Goal: Task Accomplishment & Management: Use online tool/utility

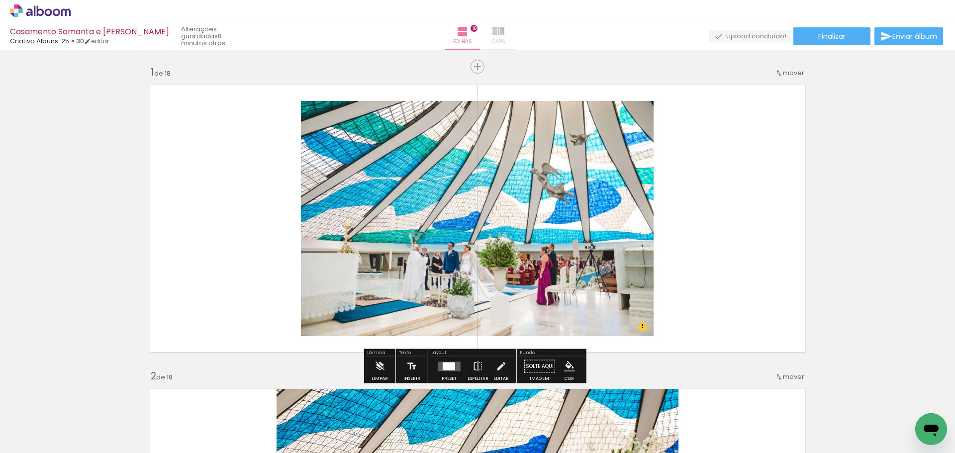
click at [492, 36] on iron-icon at bounding box center [498, 31] width 12 height 12
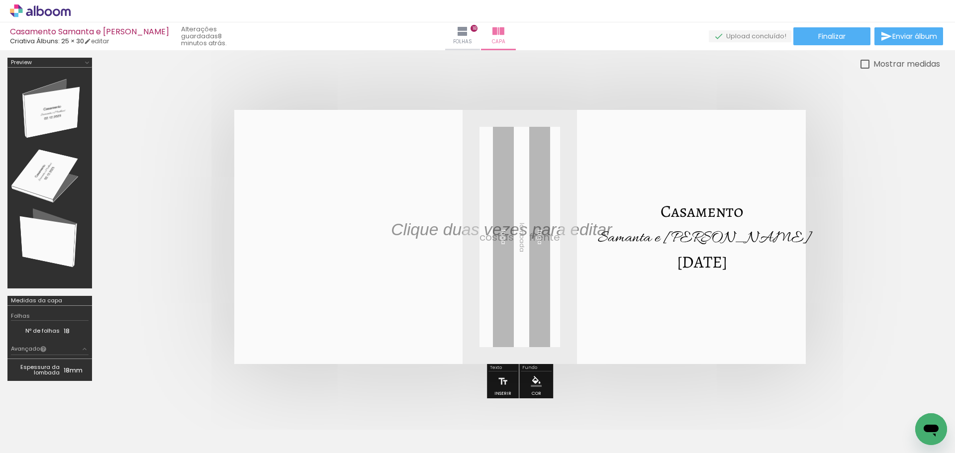
click at [858, 270] on quentale-cover at bounding box center [519, 237] width 761 height 254
click at [825, 38] on span "Finalizar" at bounding box center [831, 36] width 27 height 7
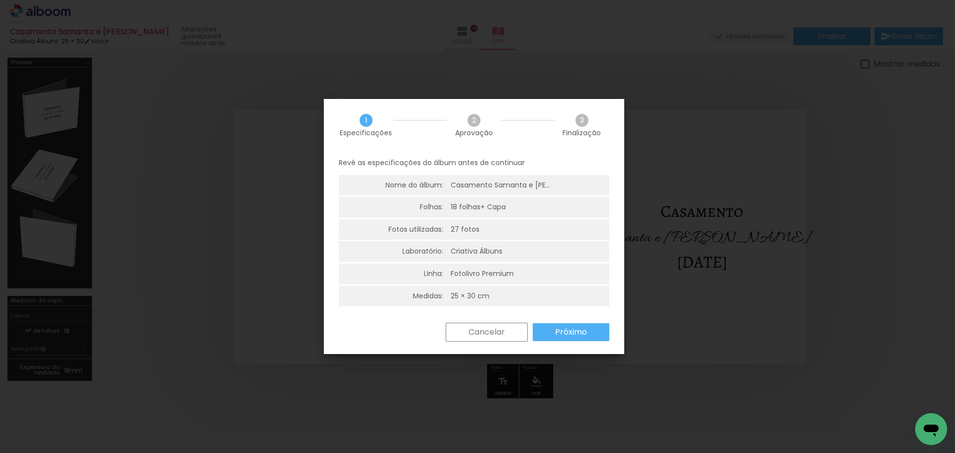
click at [0, 0] on slot "Próximo" at bounding box center [0, 0] width 0 height 0
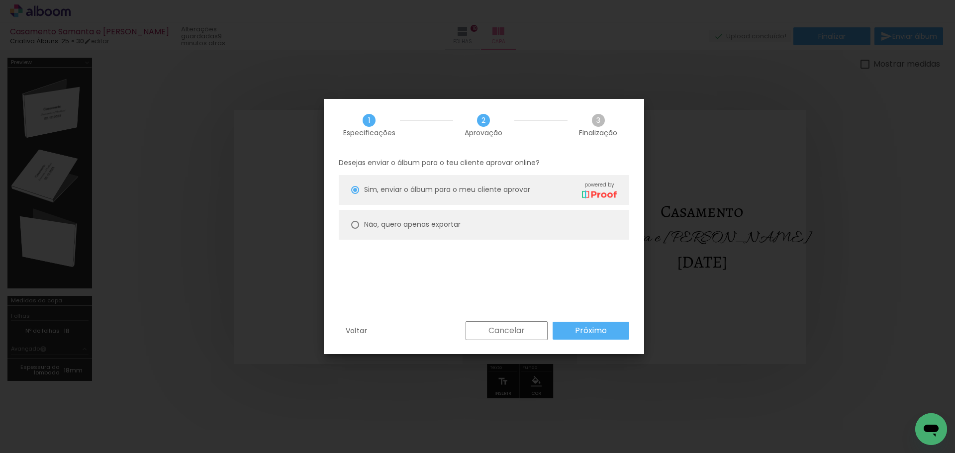
click at [0, 0] on slot "Próximo" at bounding box center [0, 0] width 0 height 0
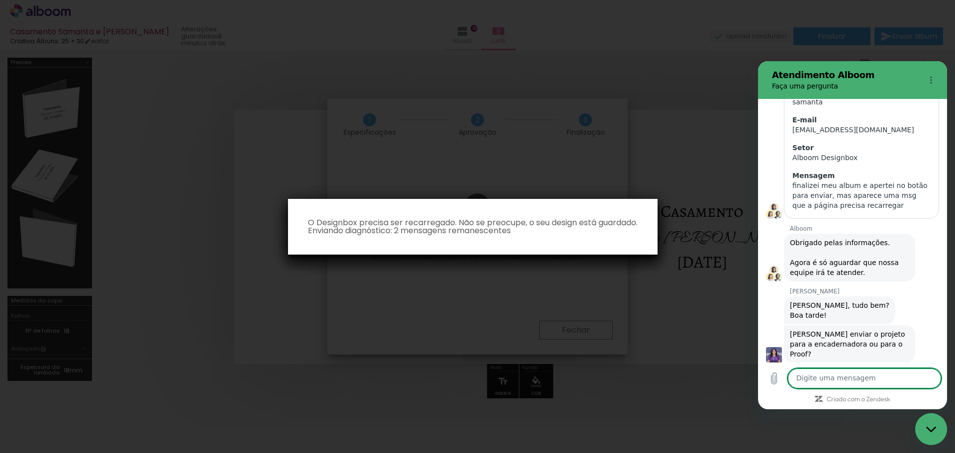
scroll to position [145, 0]
type textarea "proof"
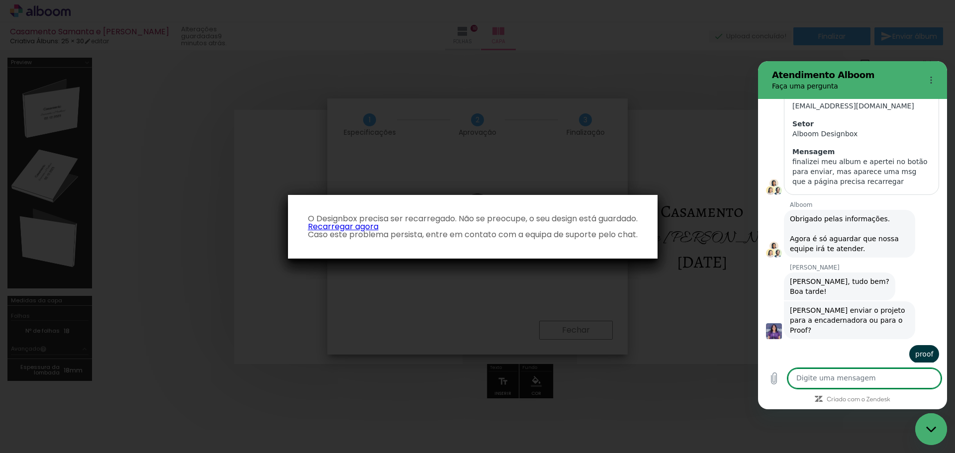
scroll to position [169, 0]
click at [646, 305] on iron-overlay-backdrop at bounding box center [477, 226] width 955 height 453
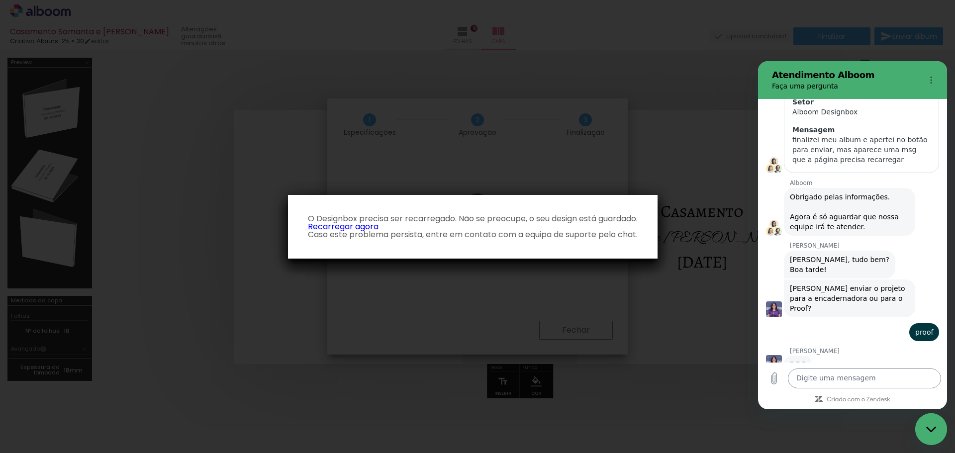
scroll to position [188, 0]
click at [831, 382] on textarea at bounding box center [864, 379] width 153 height 20
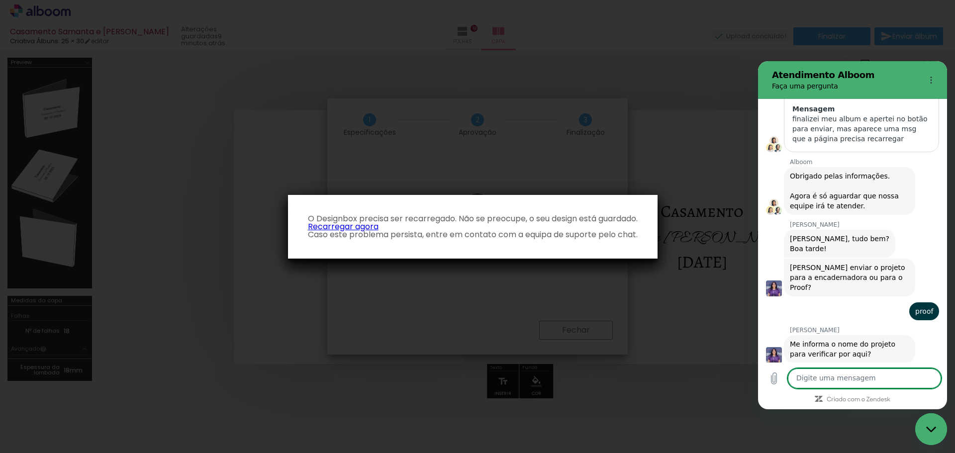
scroll to position [211, 0]
type textarea "x"
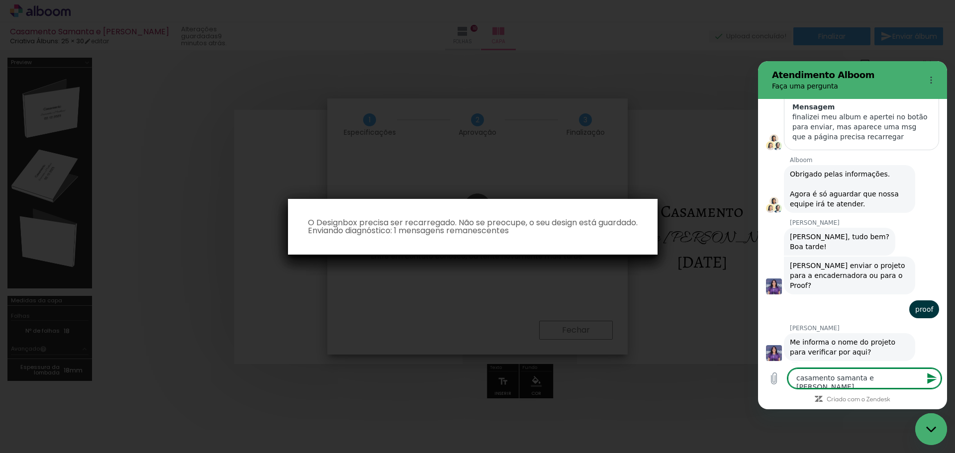
type textarea "casamento samanta e [PERSON_NAME]"
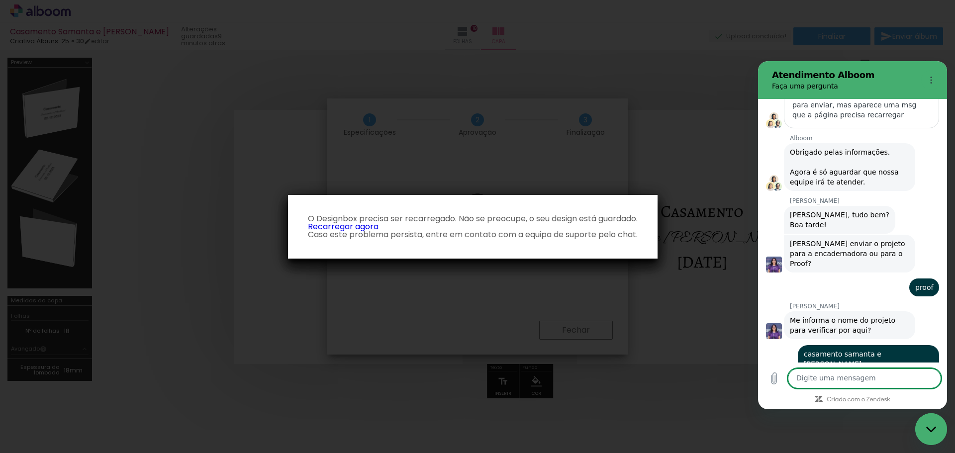
scroll to position [235, 0]
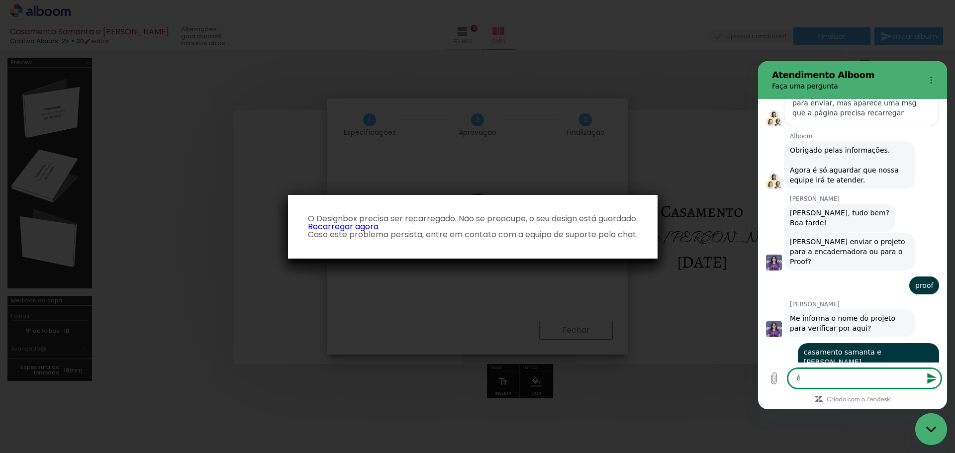
type textarea "é"
type textarea "f"
type textarea "pela Criativa Albuns"
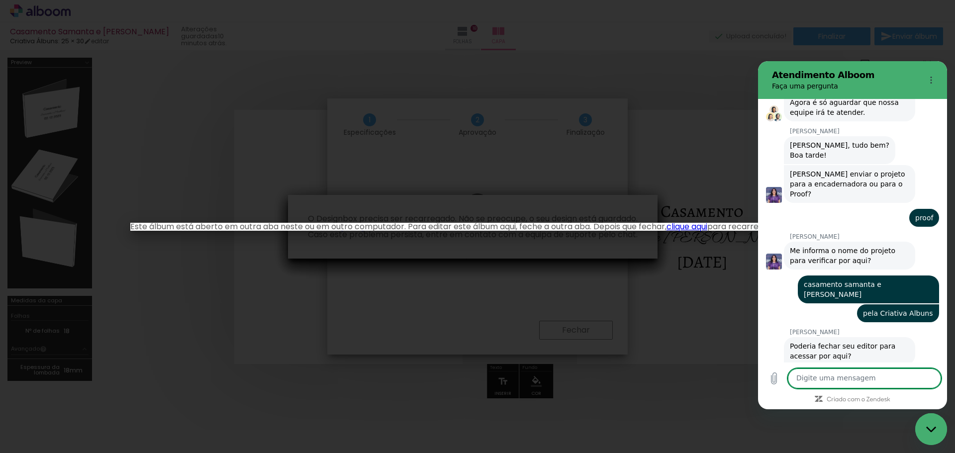
scroll to position [302, 0]
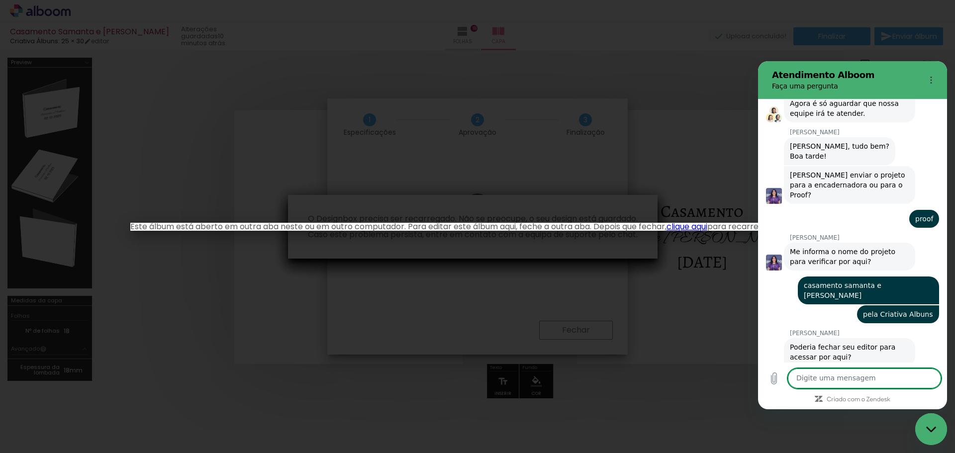
click at [668, 310] on iron-overlay-backdrop at bounding box center [477, 226] width 955 height 453
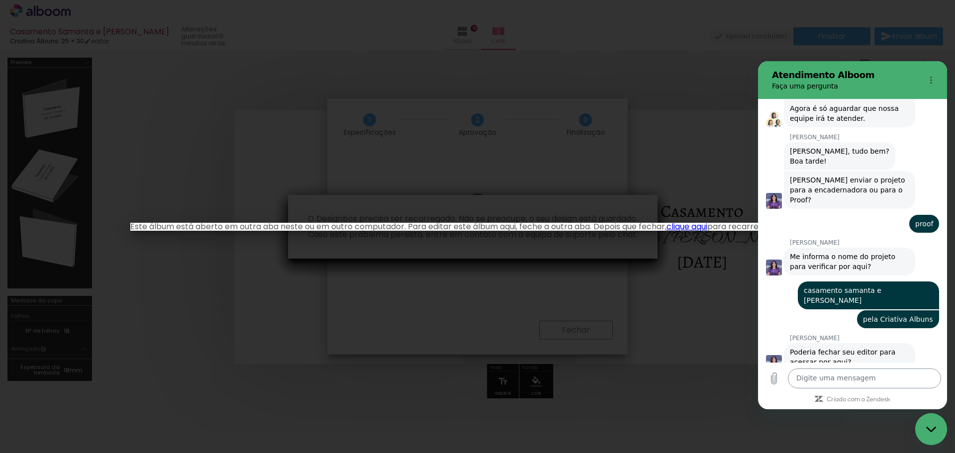
click at [858, 378] on textarea at bounding box center [864, 379] width 153 height 20
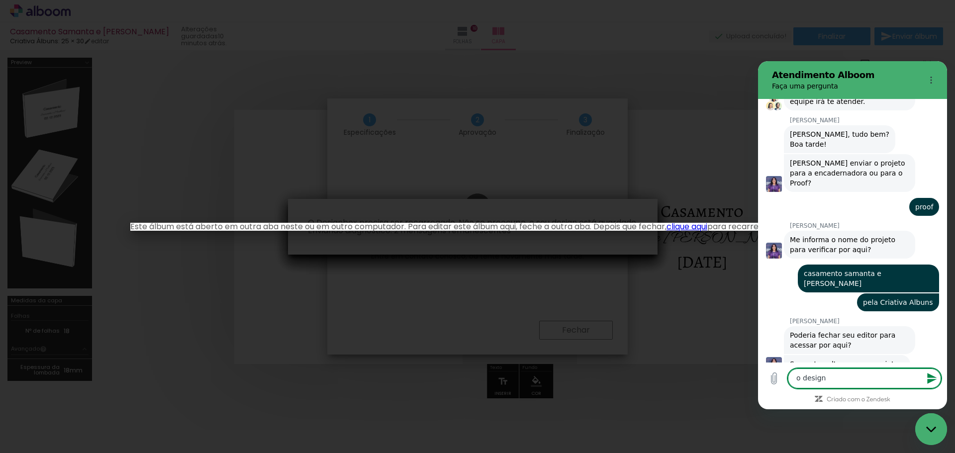
scroll to position [316, 0]
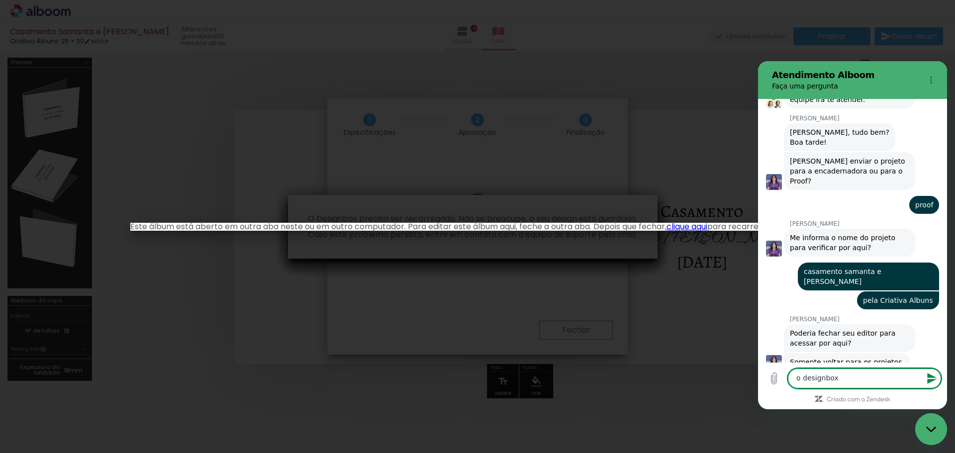
click at [169, 171] on iron-overlay-backdrop at bounding box center [477, 226] width 955 height 453
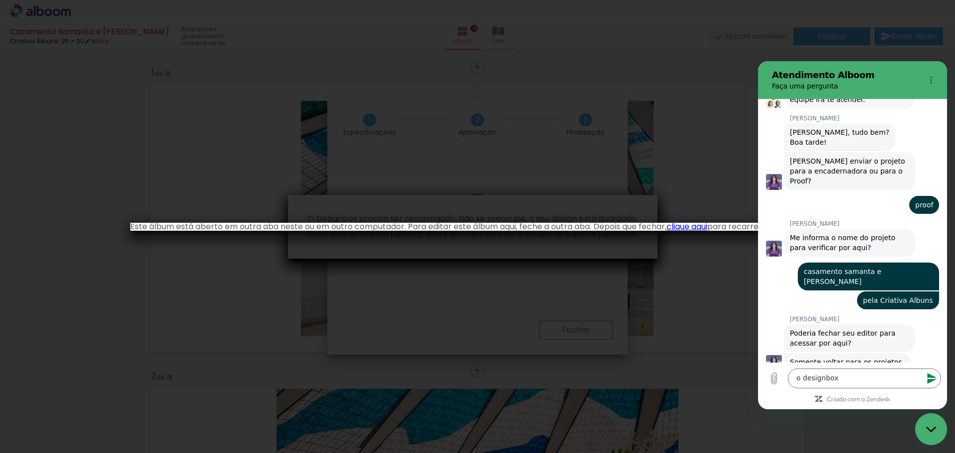
click at [145, 124] on iron-overlay-backdrop at bounding box center [477, 226] width 955 height 453
click at [866, 376] on textarea "o designbox" at bounding box center [864, 379] width 153 height 20
type textarea "o designbox?"
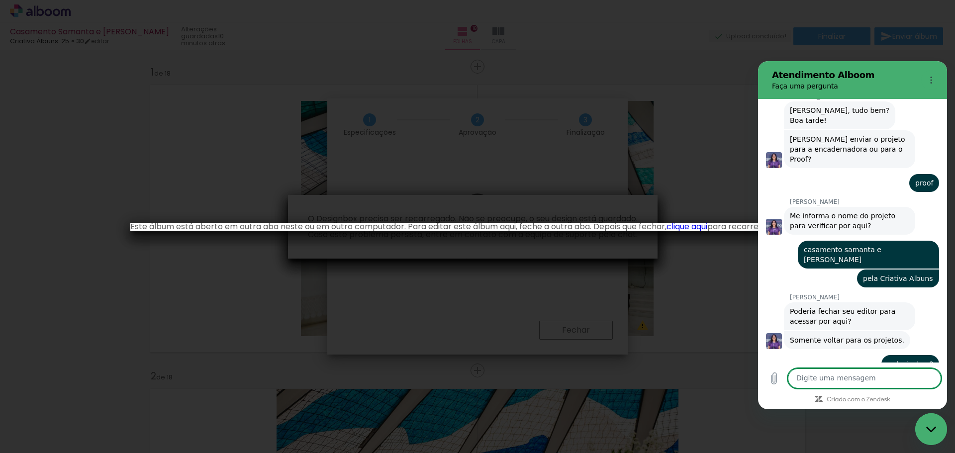
scroll to position [340, 0]
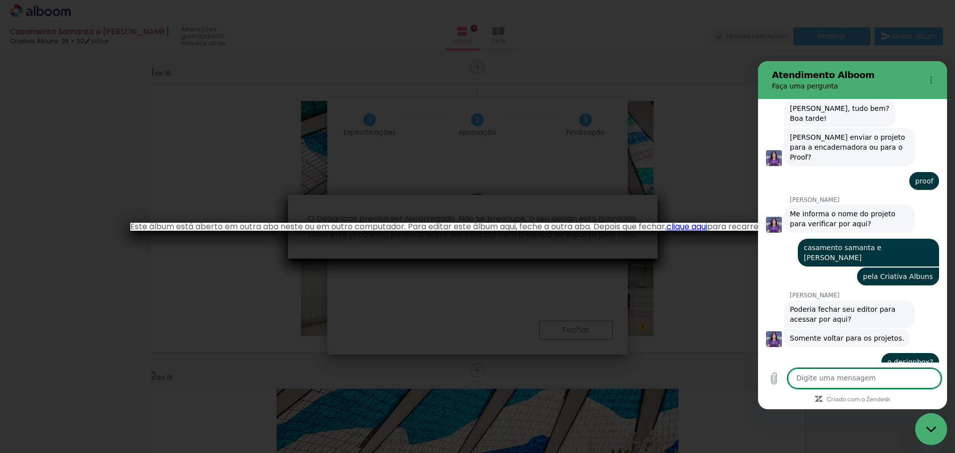
click at [384, 320] on iron-overlay-backdrop at bounding box center [477, 226] width 955 height 453
click at [693, 298] on iron-overlay-backdrop at bounding box center [477, 226] width 955 height 453
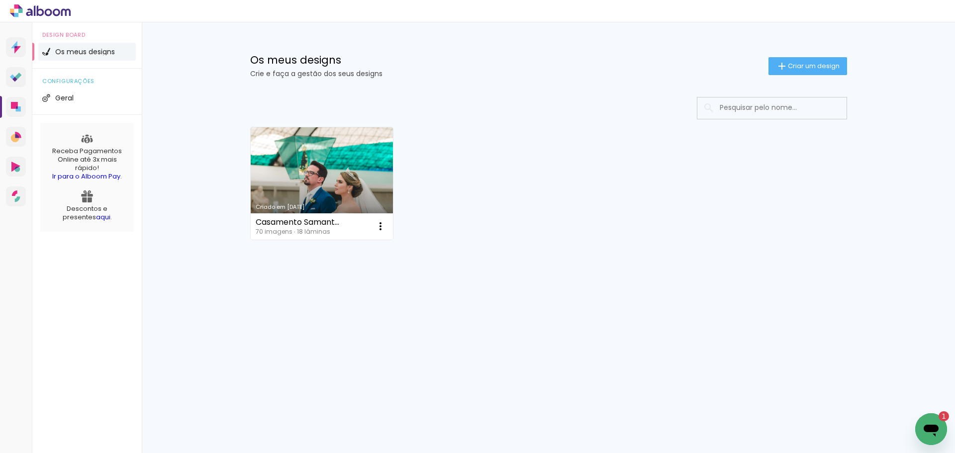
click at [499, 248] on div "Mais álbuns" at bounding box center [548, 251] width 597 height 24
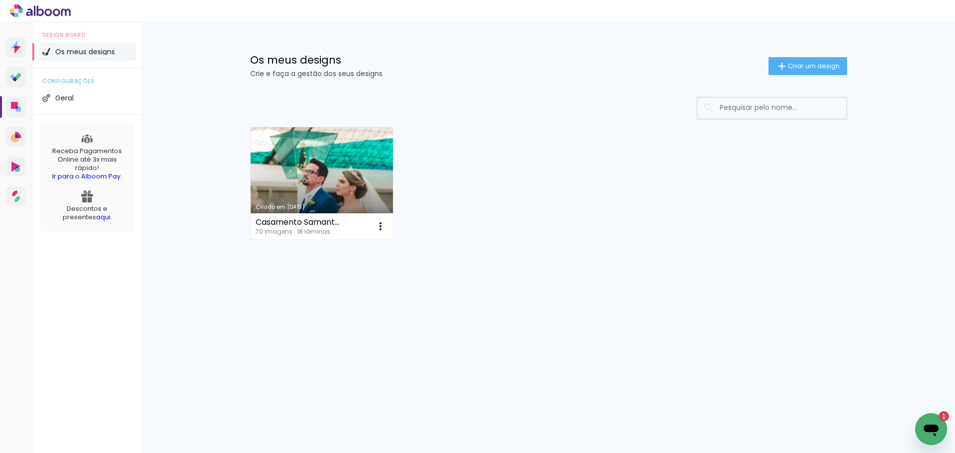
click at [336, 173] on link "Criado em [DATE]" at bounding box center [322, 183] width 143 height 112
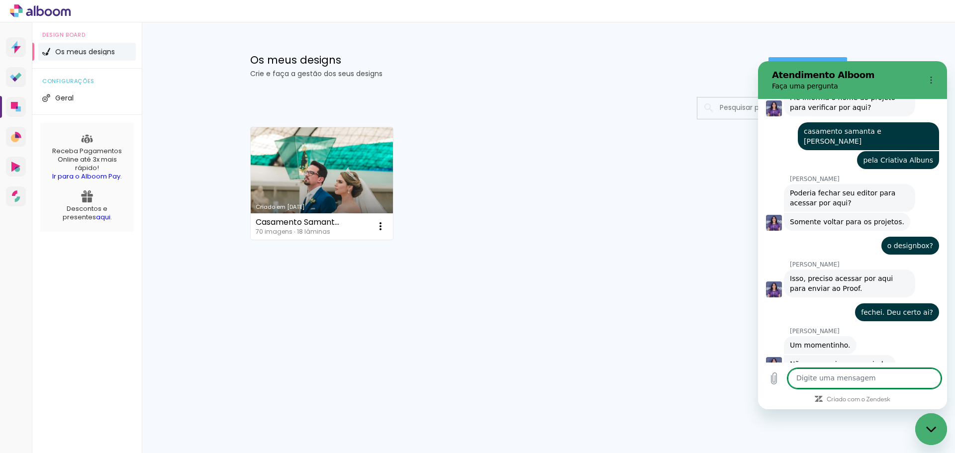
scroll to position [458, 0]
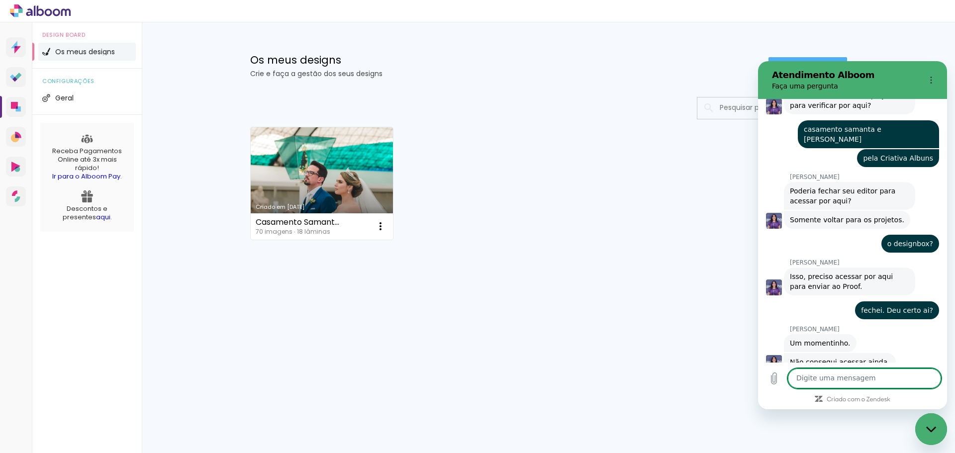
click at [837, 374] on textarea at bounding box center [864, 379] width 153 height 20
drag, startPoint x: 283, startPoint y: 73, endPoint x: 403, endPoint y: 84, distance: 120.8
click at [402, 80] on div "Os meus designs Crie e faça a gestão dos seus designs Criar um design" at bounding box center [548, 54] width 647 height 65
click at [432, 124] on div "Criado em [DATE] Casamento Samanta e [PERSON_NAME] 70 imagens ∙ 18 lâminas Abri…" at bounding box center [549, 182] width 606 height 121
click at [837, 375] on textarea at bounding box center [864, 379] width 153 height 20
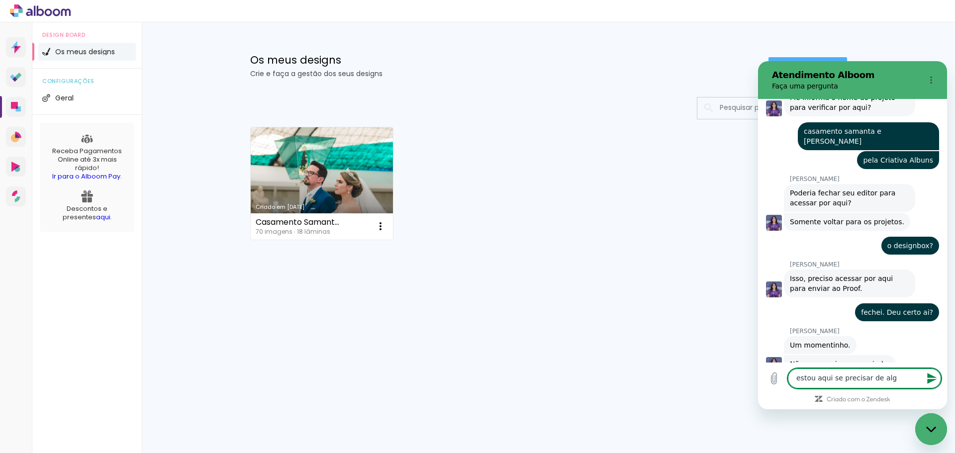
type textarea "estou aqui se precisar de algo"
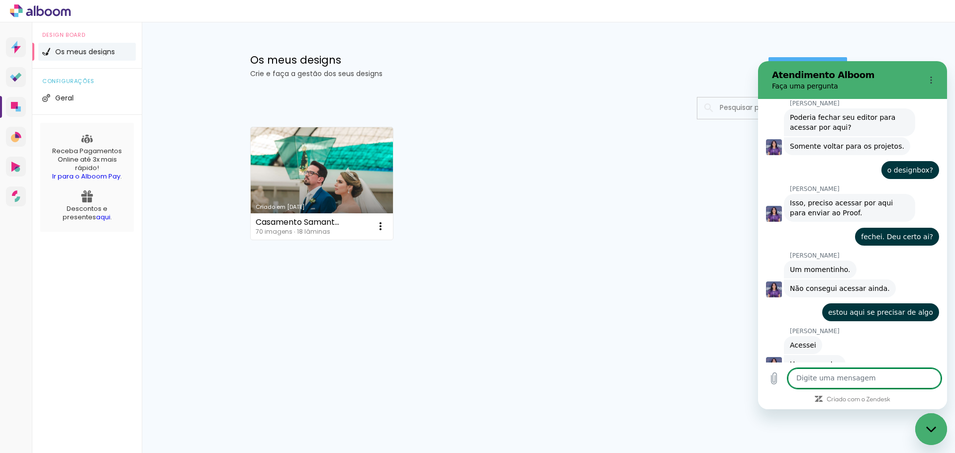
scroll to position [534, 0]
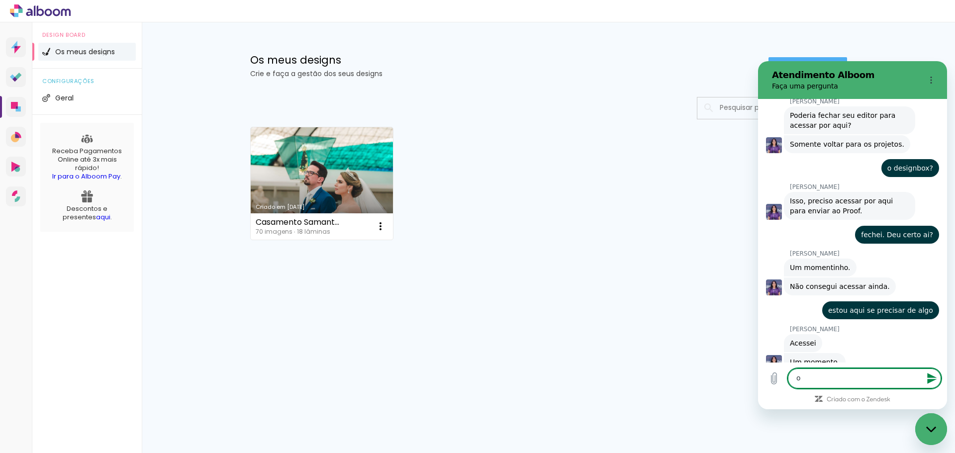
type textarea "ok"
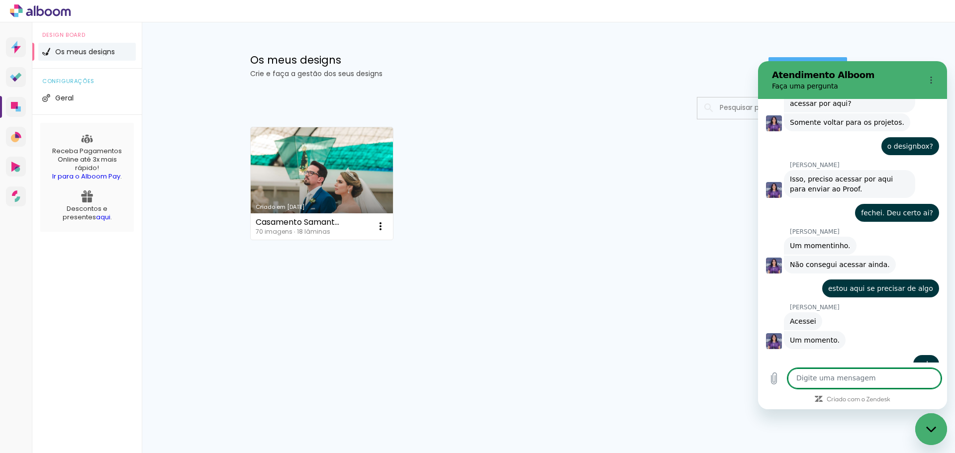
scroll to position [558, 0]
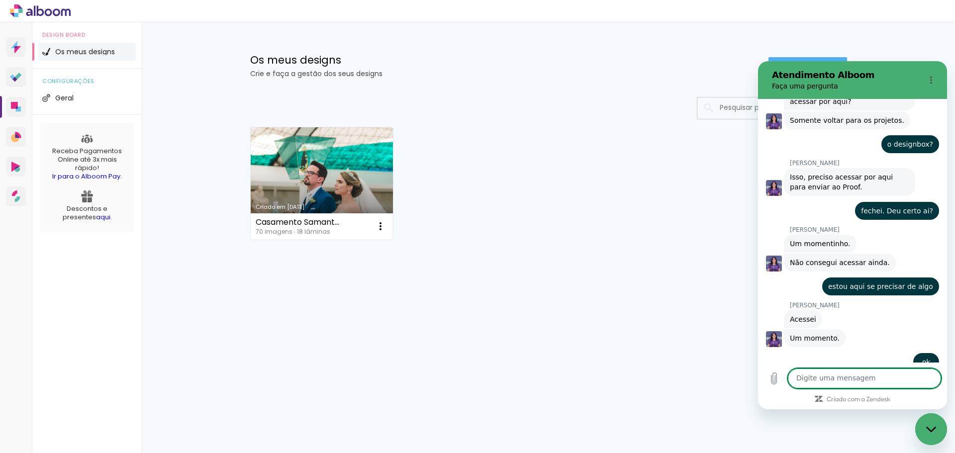
click at [837, 375] on textarea at bounding box center [864, 379] width 153 height 20
type textarea "deu certo?"
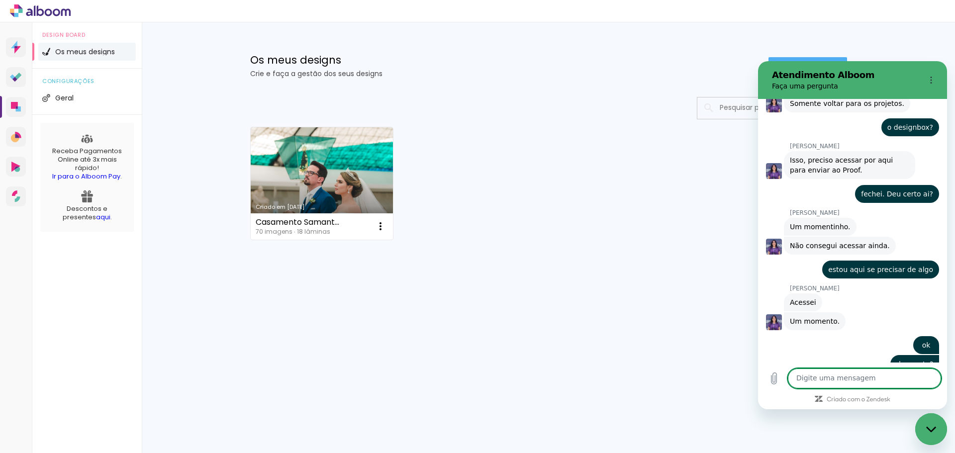
scroll to position [576, 0]
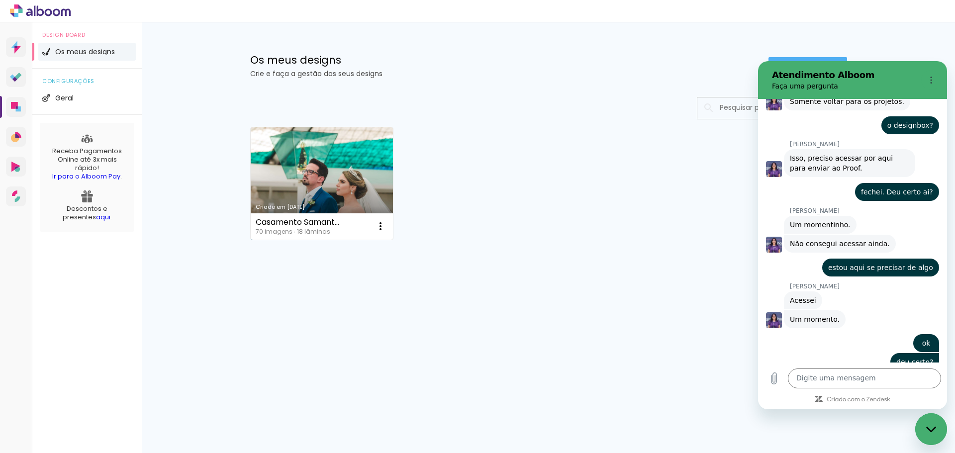
click at [298, 177] on link "Criado em [DATE]" at bounding box center [322, 183] width 143 height 112
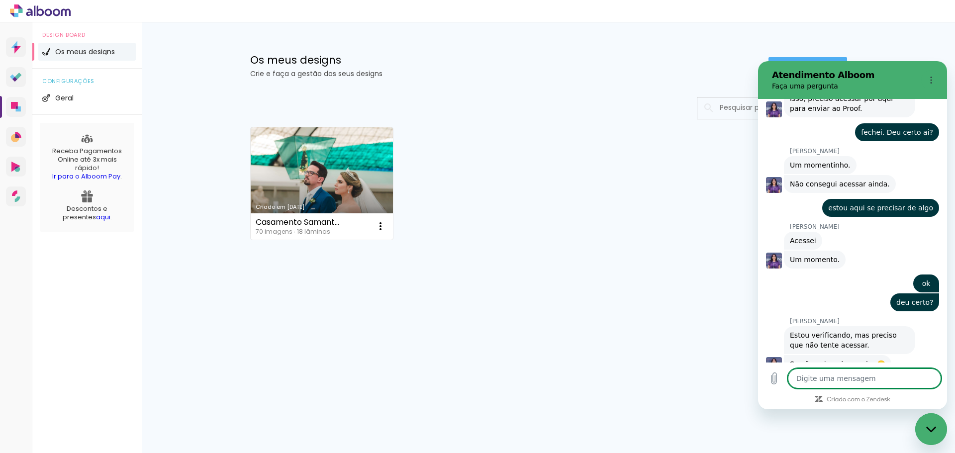
scroll to position [638, 0]
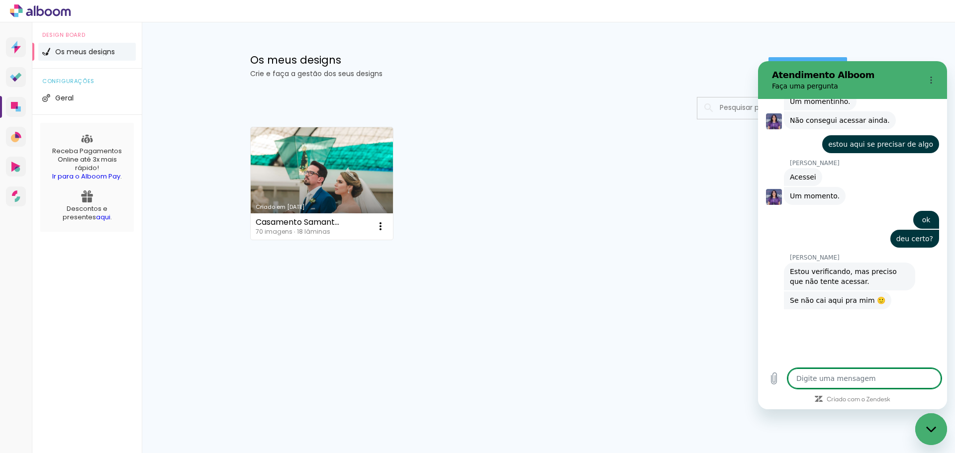
type textarea "x"
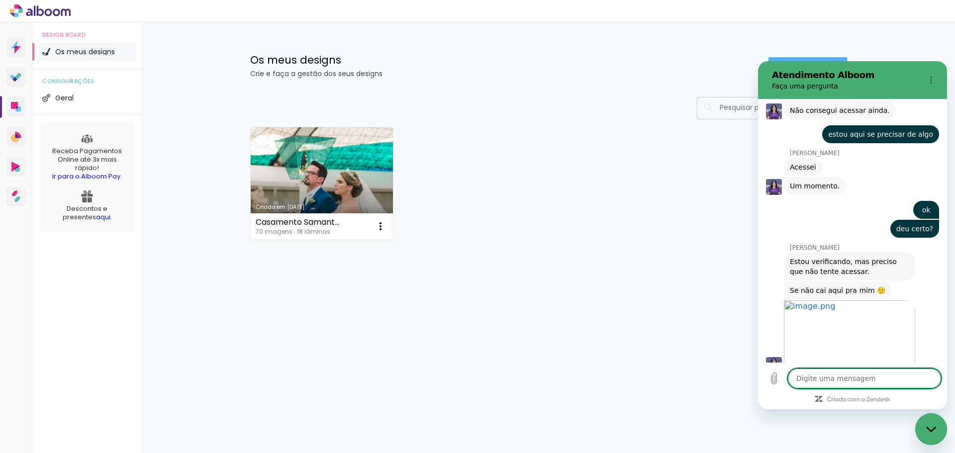
scroll to position [712, 0]
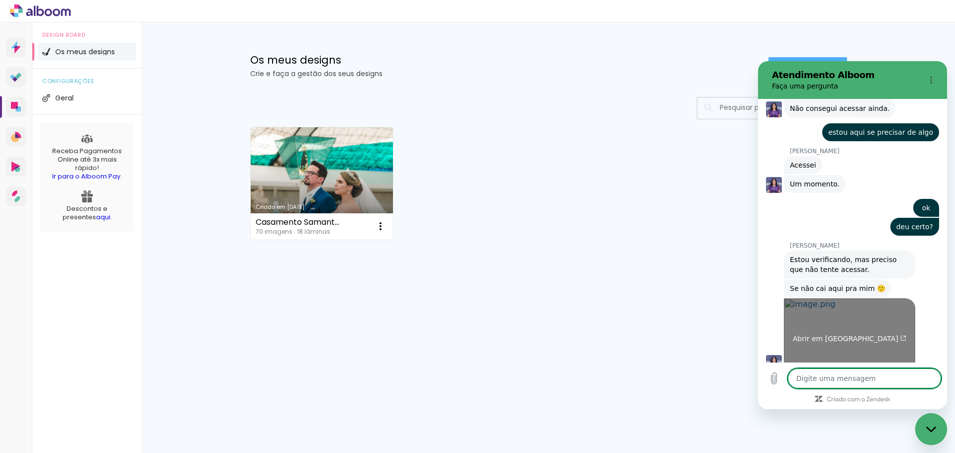
type textarea "c"
type textarea "x"
type textarea "cer"
type textarea "x"
type textarea "cert"
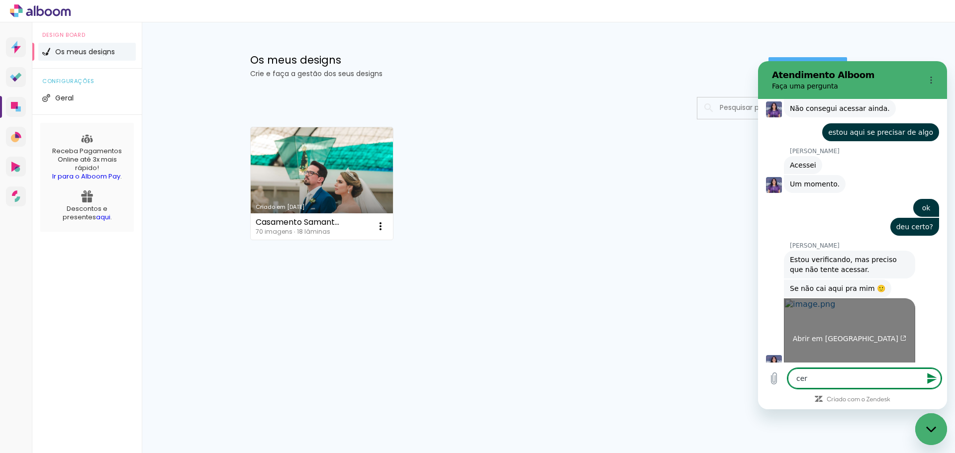
type textarea "x"
type textarea "certo"
type textarea "x"
type textarea "certo"
type textarea "x"
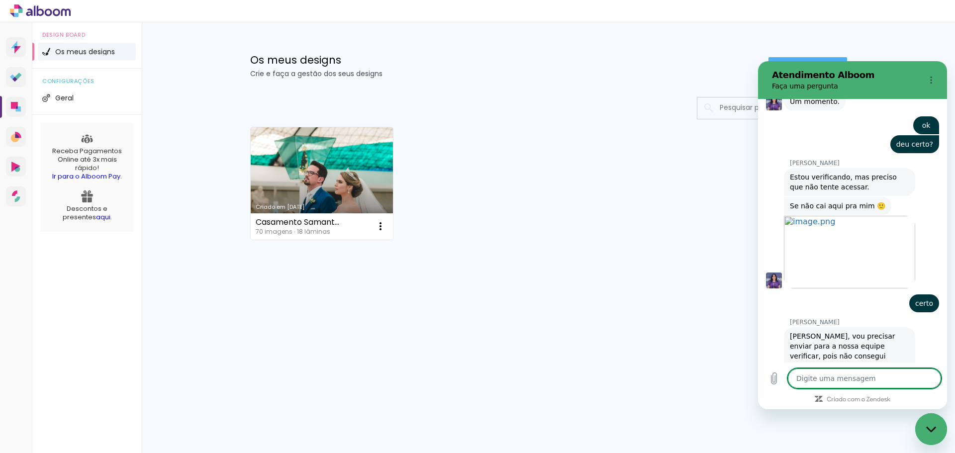
scroll to position [793, 0]
type textarea "x"
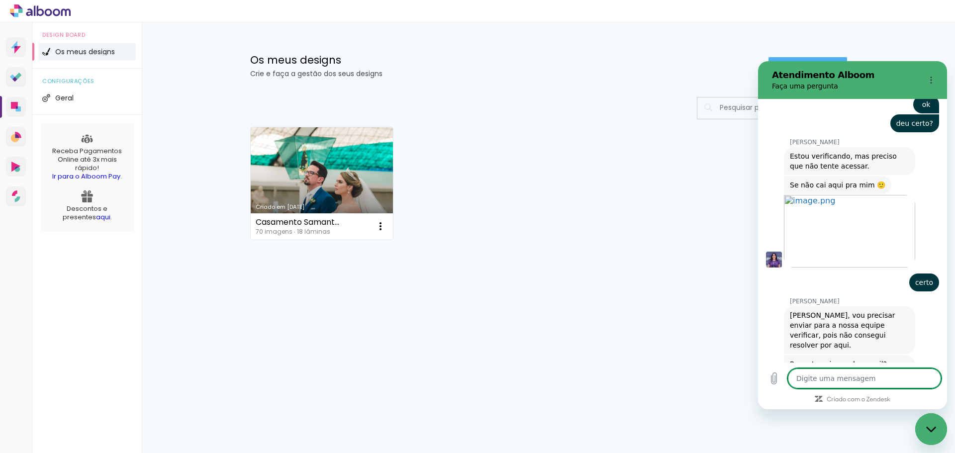
scroll to position [817, 0]
click at [833, 373] on textarea at bounding box center [864, 379] width 153 height 20
type textarea "s"
type textarea "x"
type textarea "si"
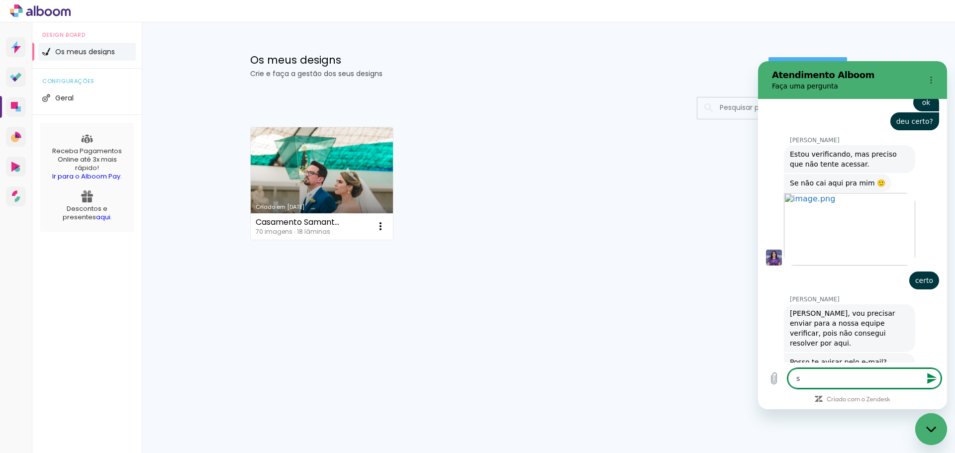
type textarea "x"
type textarea "sim"
type textarea "x"
type textarea "sim."
type textarea "x"
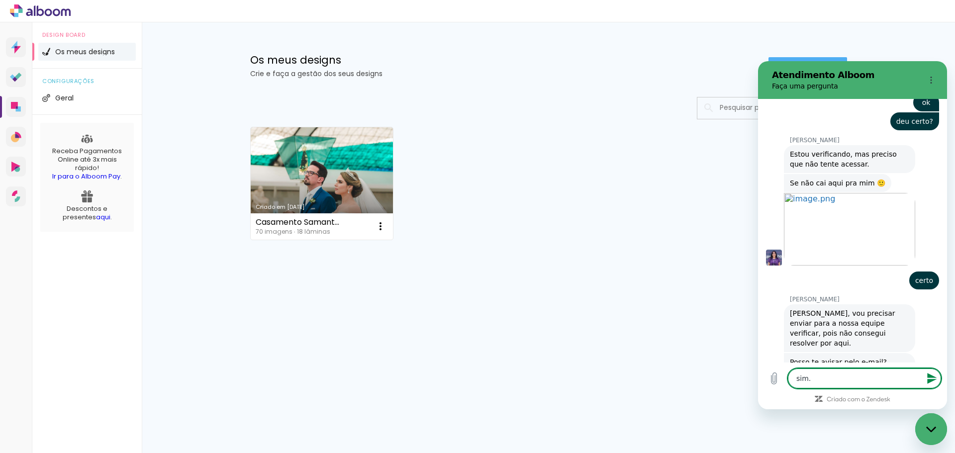
type textarea "sim."
type textarea "x"
type textarea "sim. p"
type textarea "x"
type textarea "sim. po"
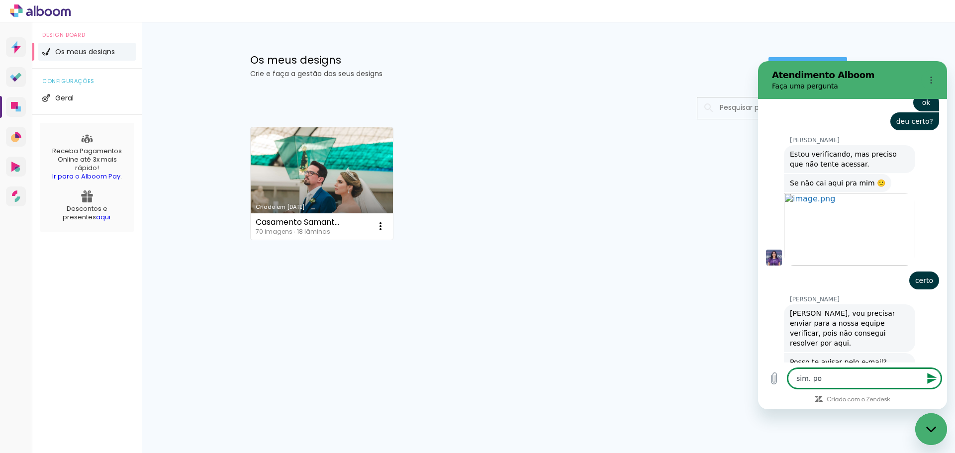
type textarea "x"
type textarea "sim. pod"
type textarea "x"
type textarea "sim. pode"
type textarea "x"
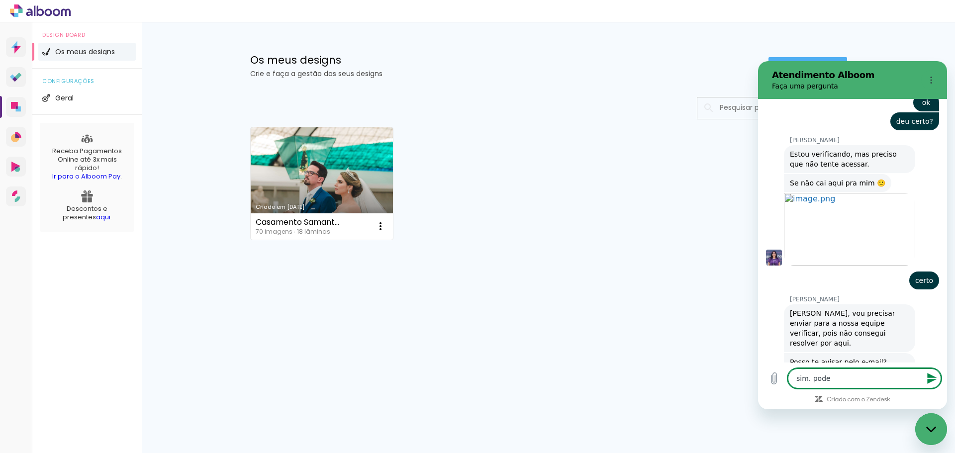
type textarea "sim. pode"
type textarea "x"
type textarea "sim. pode s"
type textarea "x"
type textarea "sim. pode se"
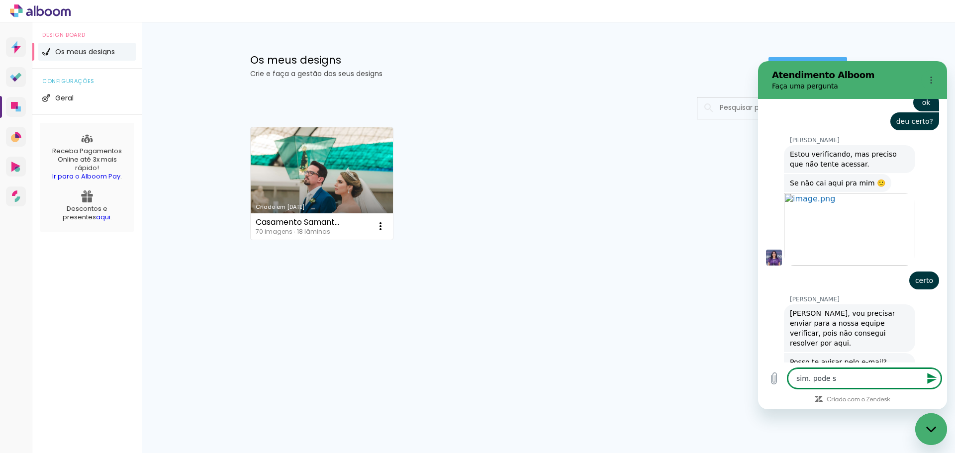
type textarea "x"
type textarea "sim. pode ser"
type textarea "x"
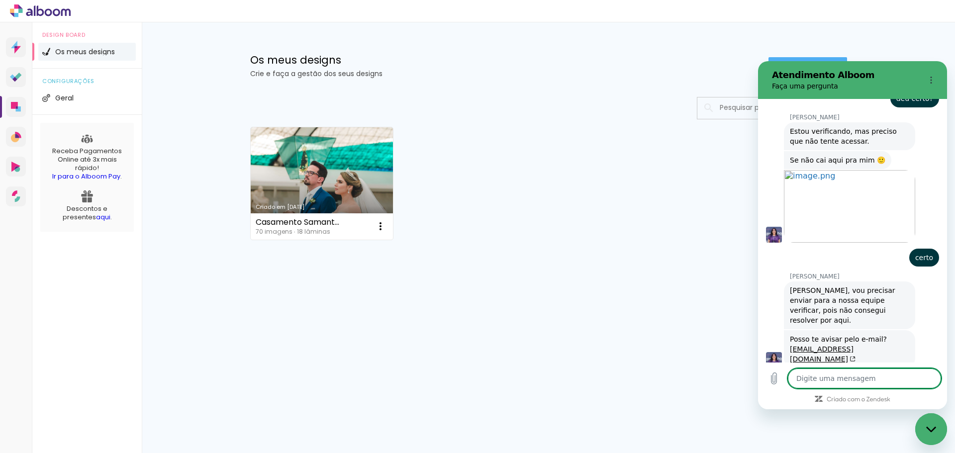
type textarea "x"
type textarea "m"
type textarea "x"
type textarea "ma"
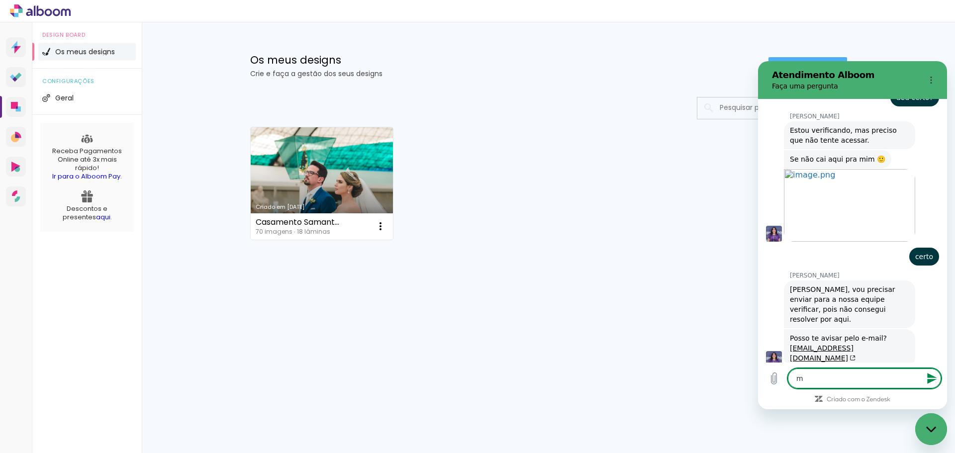
type textarea "x"
type textarea "mas"
type textarea "x"
type textarea "mas"
type textarea "x"
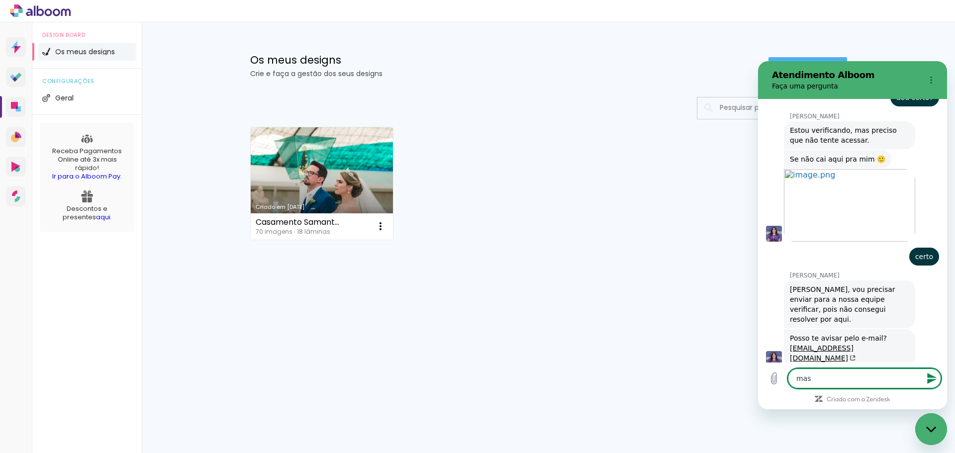
type textarea "mas o"
type textarea "x"
type textarea "mas o"
type textarea "x"
type textarea "mas o q"
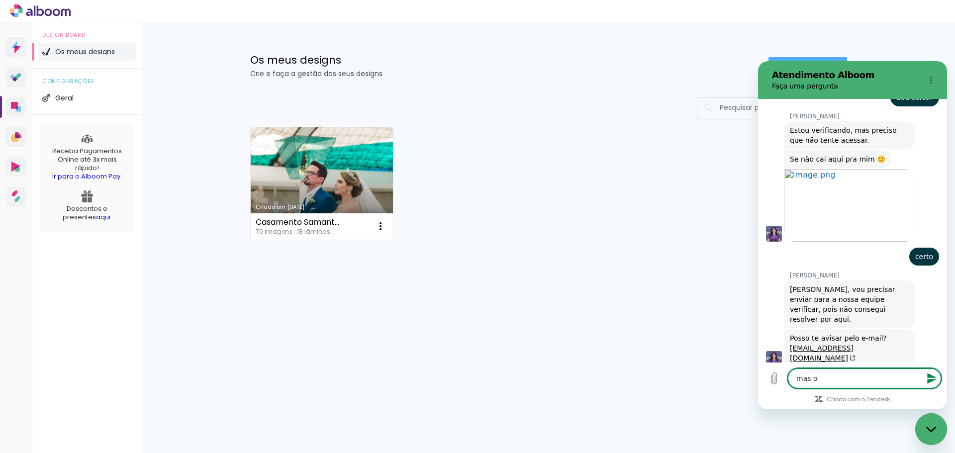
type textarea "x"
type textarea "mas o q"
type textarea "x"
type textarea "mas o q e"
type textarea "x"
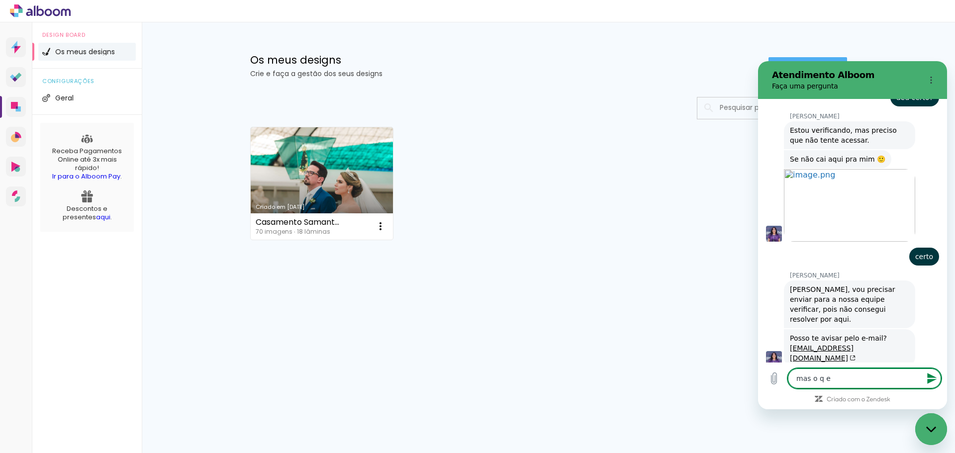
type textarea "mas o q ey"
type textarea "x"
type textarea "mas o q ey"
type textarea "x"
type textarea "mas o q ey"
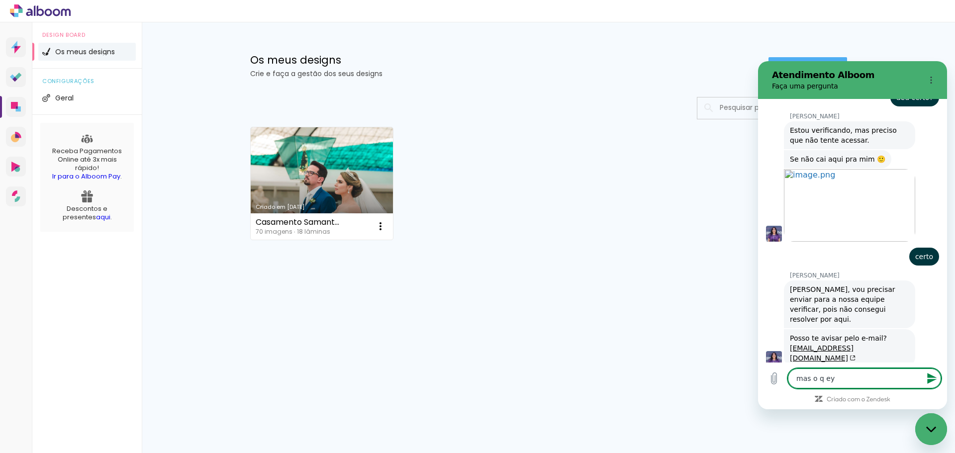
type textarea "x"
type textarea "mas o q e"
type textarea "x"
type textarea "mas o q"
type textarea "x"
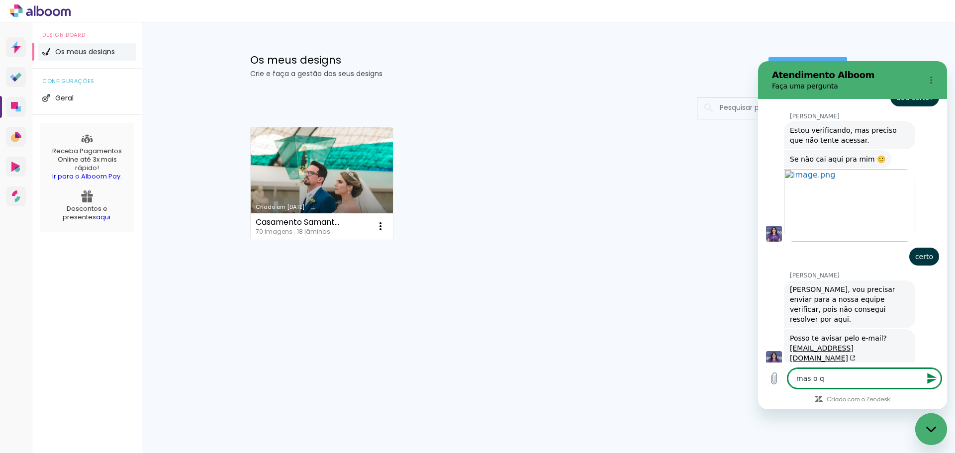
type textarea "mas o q e"
type textarea "x"
type textarea "mas o q eu"
type textarea "x"
type textarea "mas o q eu"
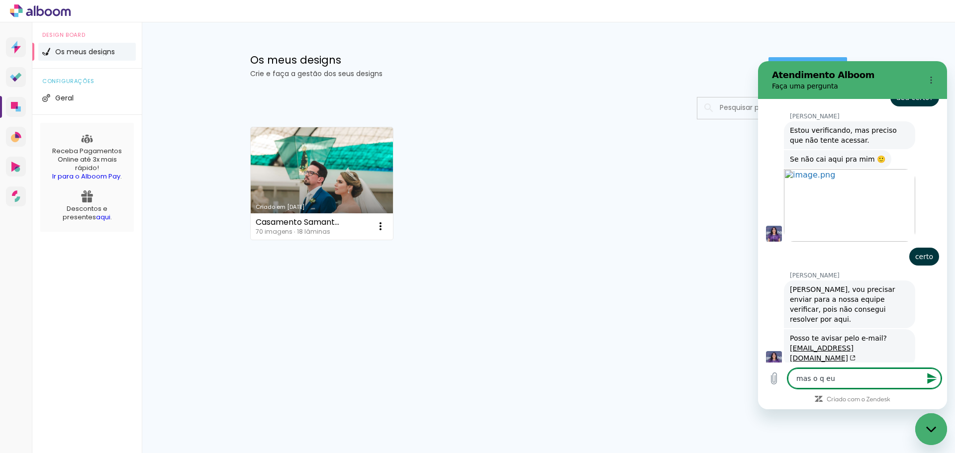
type textarea "x"
type textarea "mas o q eu f"
type textarea "x"
type textarea "mas o q eu fi"
type textarea "x"
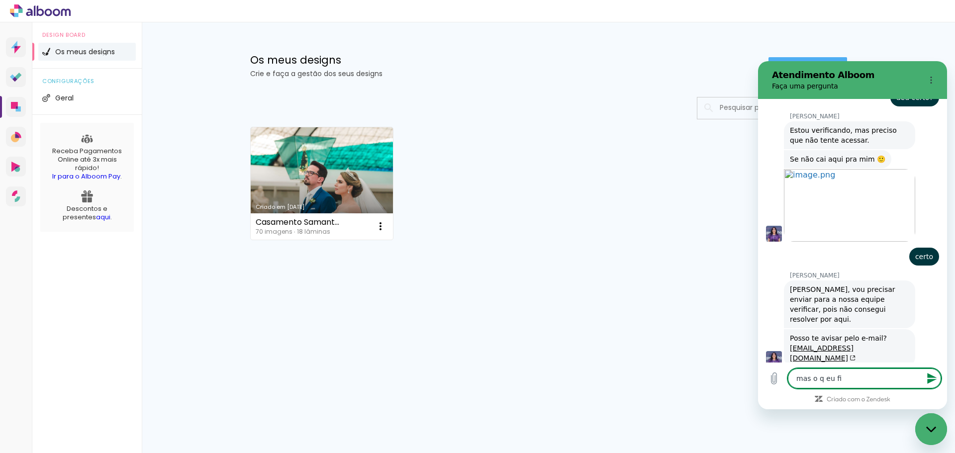
type textarea "mas o q eu fiz"
type textarea "x"
type textarea "mas o q eu fiz,"
type textarea "x"
type textarea "mas o q eu fiz,"
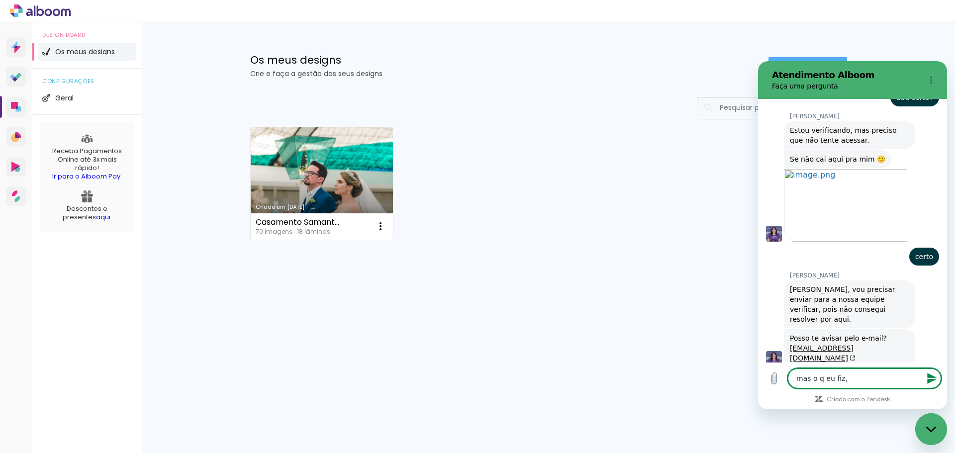
type textarea "x"
type textarea "mas o q eu fiz, s"
type textarea "x"
type textarea "mas o q eu fiz, se"
type textarea "x"
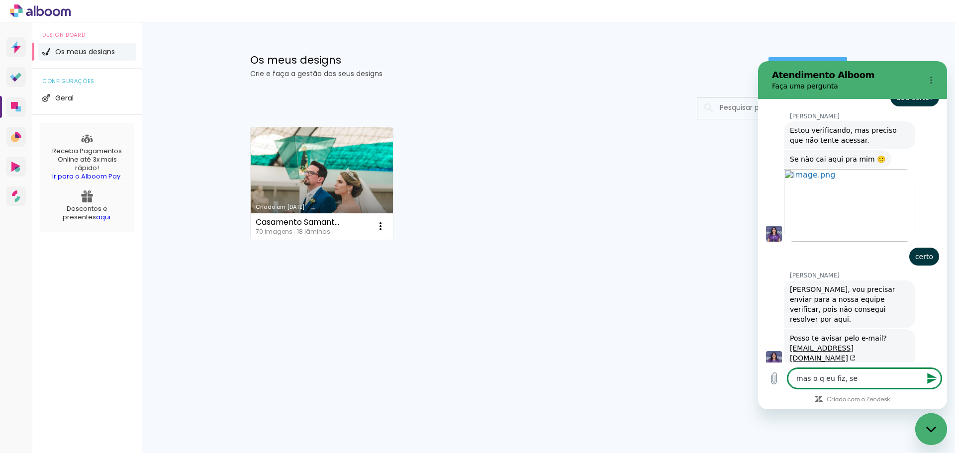
type textarea "mas o q eu fiz, ser"
type textarea "x"
type textarea "mas o q eu fiz, ser"
type textarea "x"
type textarea "mas o q eu fiz, ser"
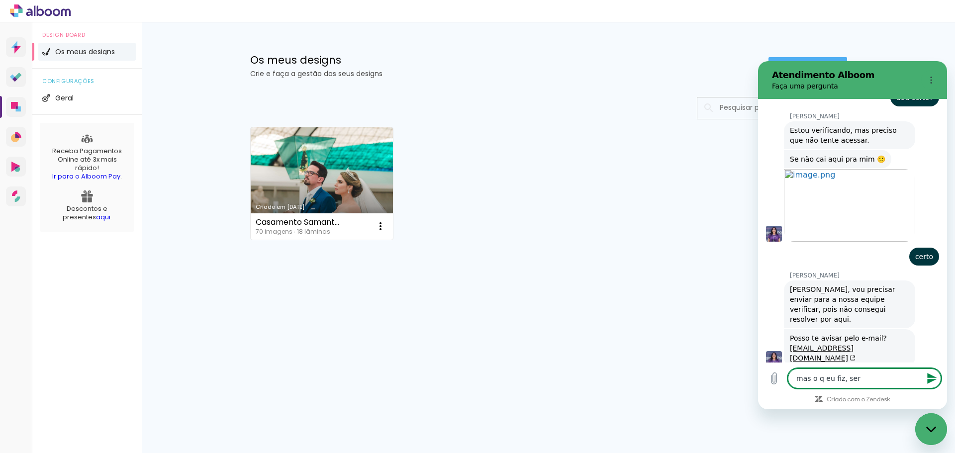
type textarea "x"
type textarea "mas o q eu fiz, será"
type textarea "x"
type textarea "mas o q eu fiz, será"
type textarea "x"
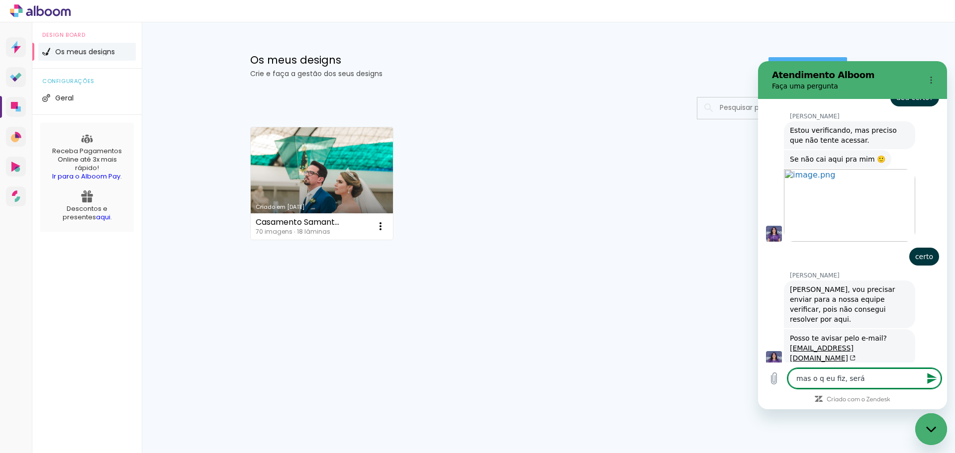
type textarea "mas o q eu fiz, será s"
type textarea "x"
type textarea "mas o q eu fiz, será sas"
type textarea "x"
type textarea "mas o q eu fiz, será sasl"
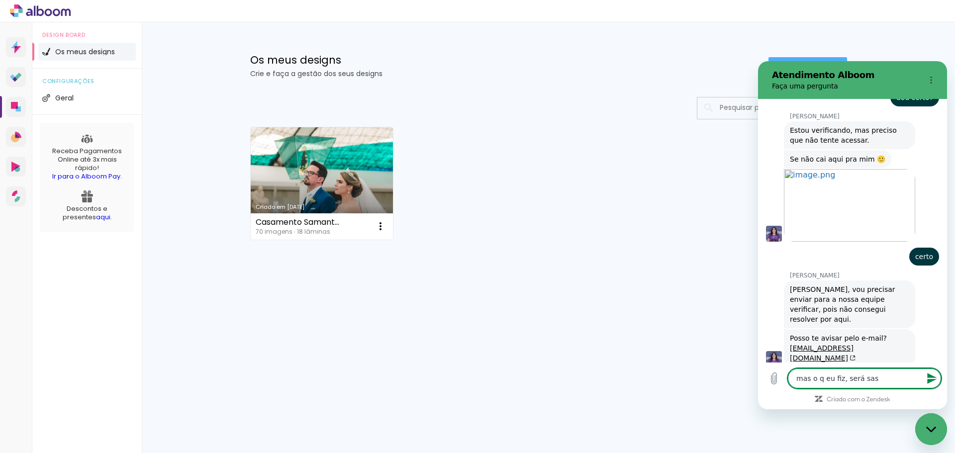
type textarea "x"
type textarea "mas o q eu fiz, será saslv"
type textarea "x"
type textarea "mas o q eu fiz, será saslvo"
type textarea "x"
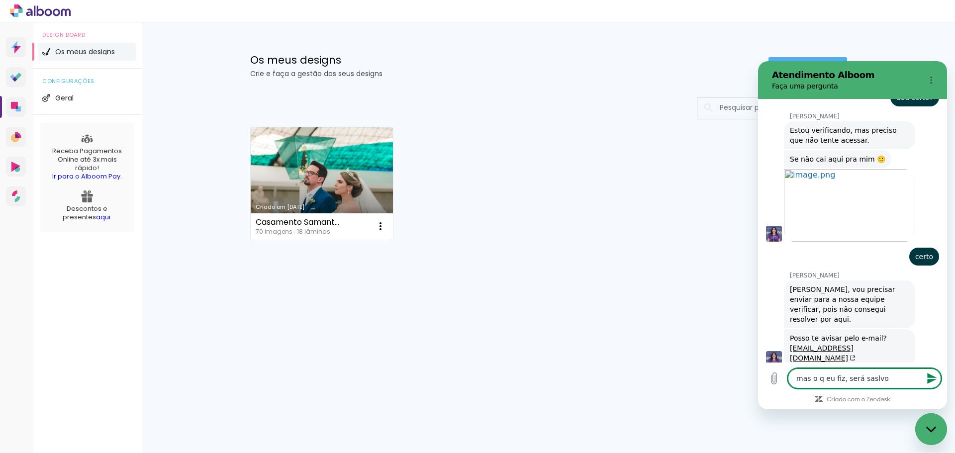
type textarea "mas o q eu fiz, será saslvo?"
type textarea "x"
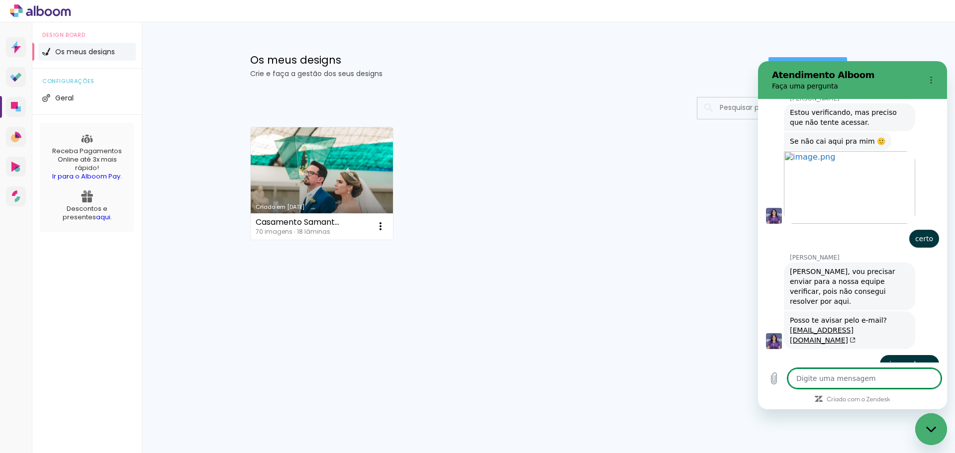
type textarea "x"
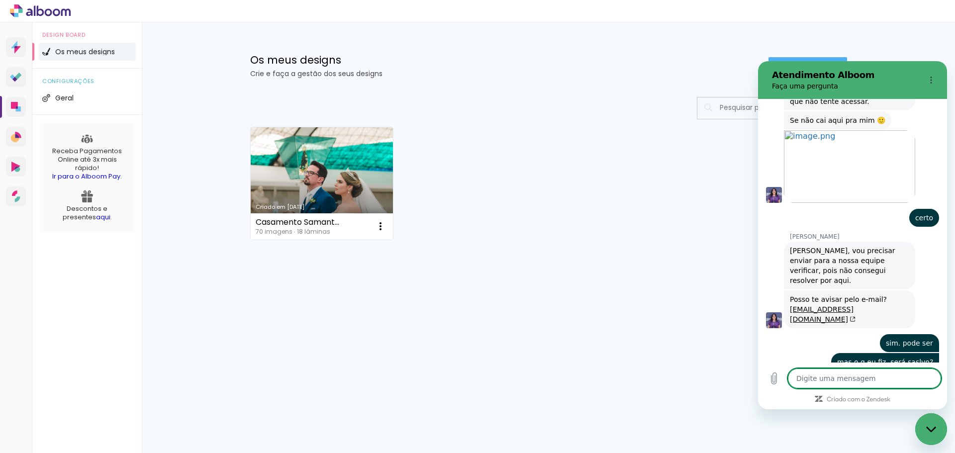
type textarea "s"
type textarea "x"
type textarea "sa"
type textarea "x"
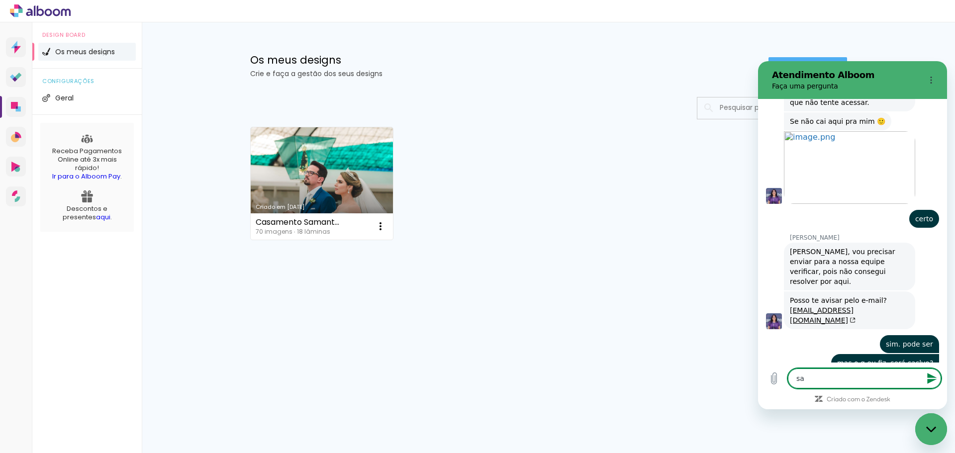
type textarea "sal"
type textarea "x"
type textarea "salo"
type textarea "x"
type textarea "sal"
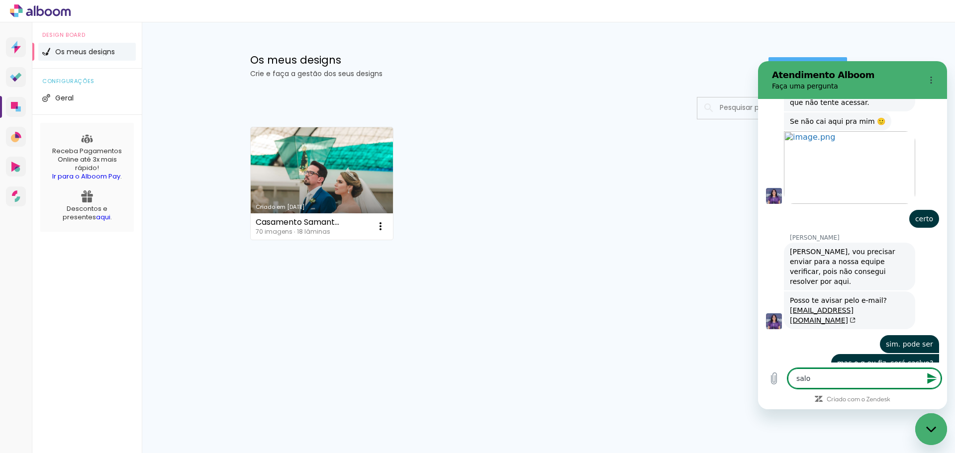
type textarea "x"
type textarea "salv"
type textarea "x"
type textarea "salvo"
type textarea "x"
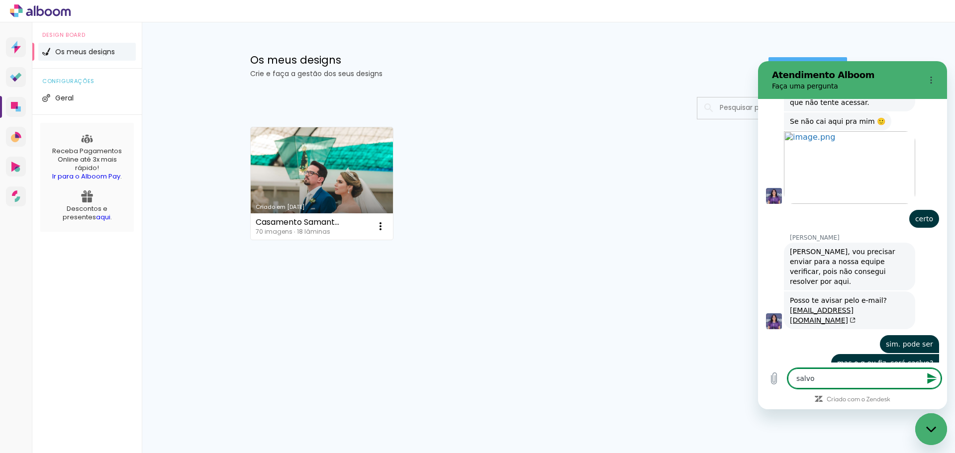
type textarea "salvo*"
type textarea "x"
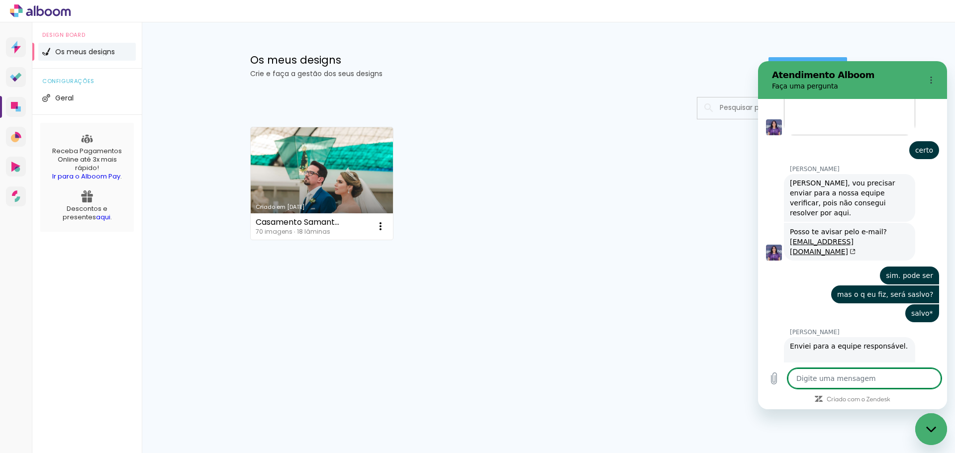
scroll to position [947, 0]
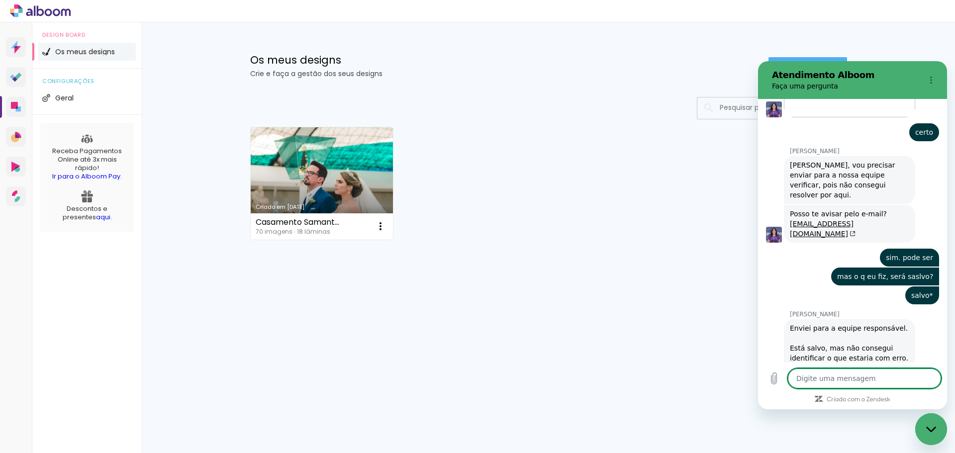
type textarea "x"
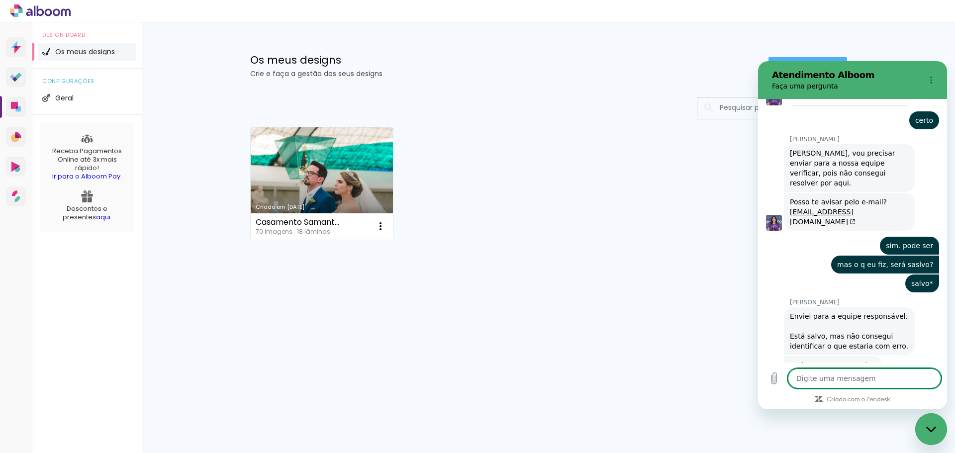
scroll to position [979, 0]
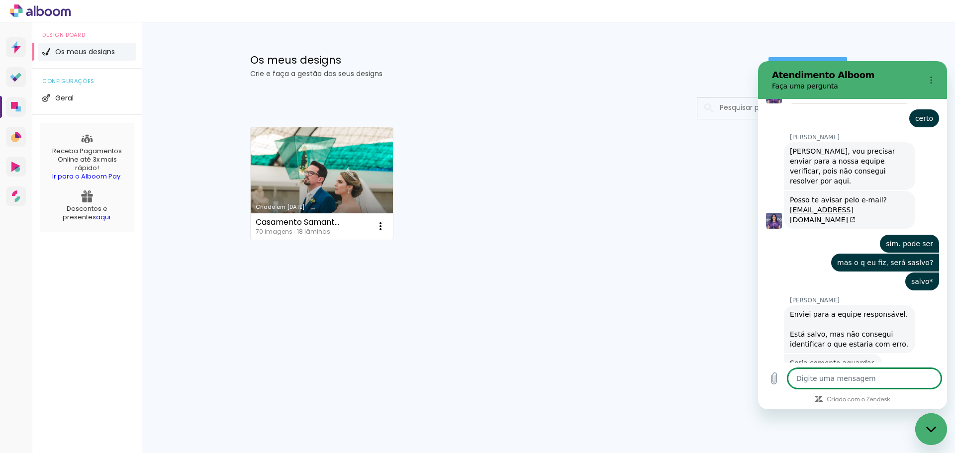
type textarea "o"
type textarea "x"
type textarea "ok"
type textarea "x"
type textarea "ok"
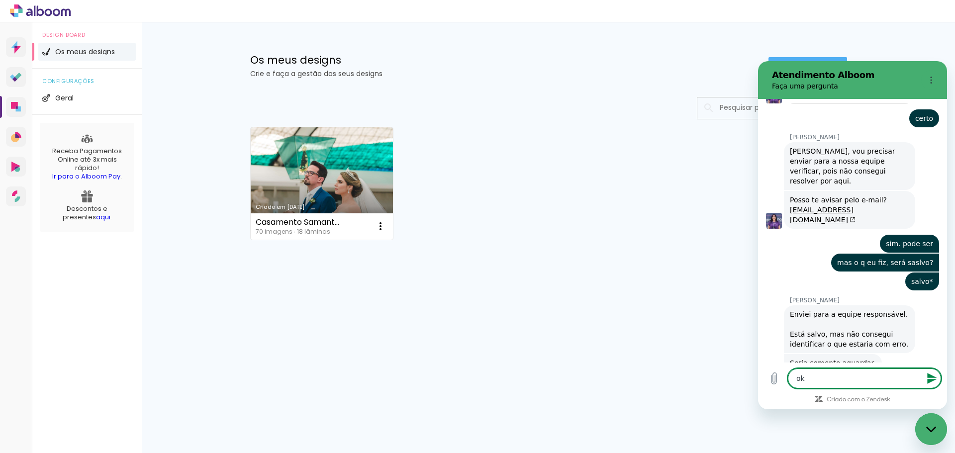
type textarea "x"
type textarea "ok e"
type textarea "x"
type textarea "ok en"
type textarea "x"
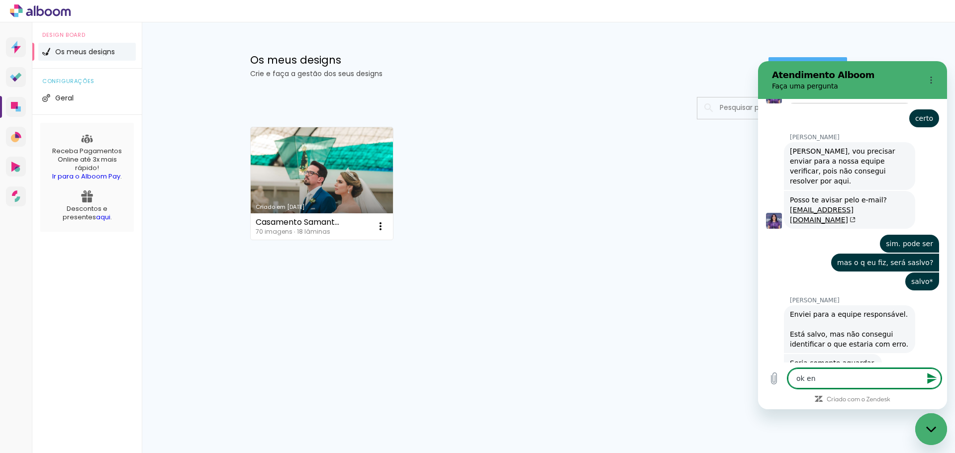
type textarea "ok ent"
type textarea "x"
type textarea "ok ents"
type textarea "x"
type textarea "ok entsa"
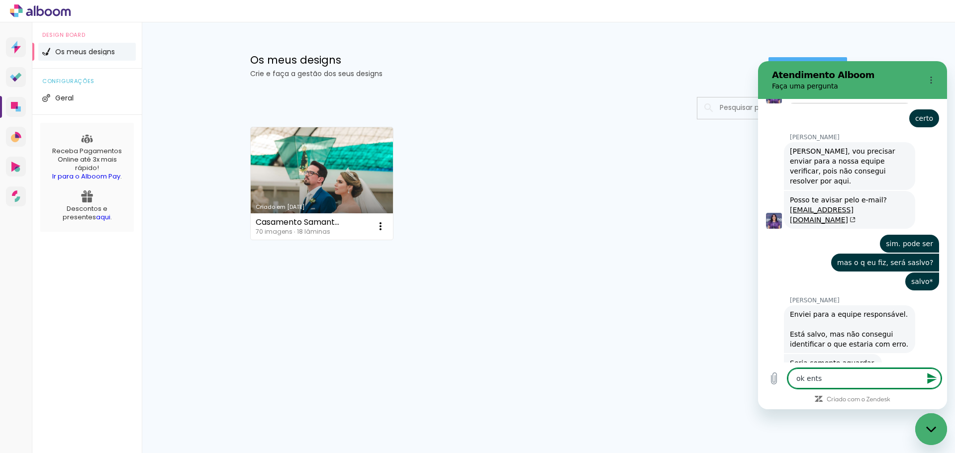
type textarea "x"
type textarea "ok ents"
type textarea "x"
type textarea "ok ent"
type textarea "x"
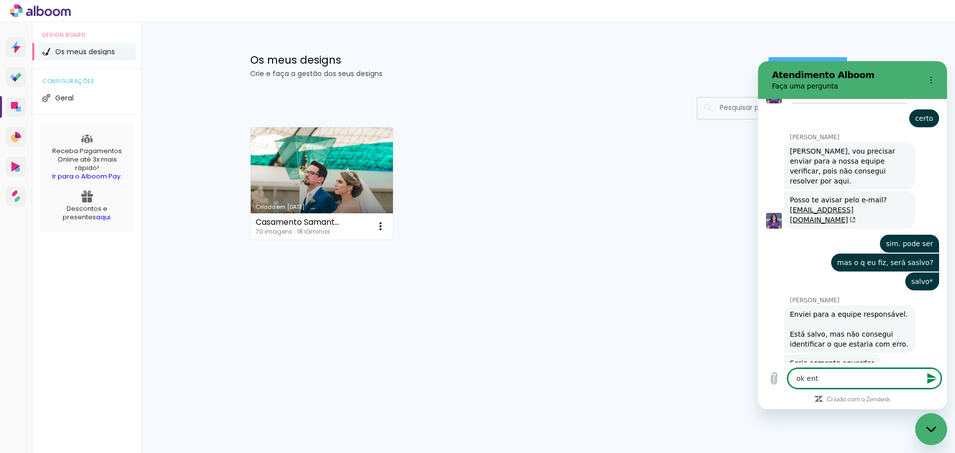
type textarea "ok enta"
type textarea "x"
type textarea "ok entao"
type textarea "x"
type textarea "ok entao"
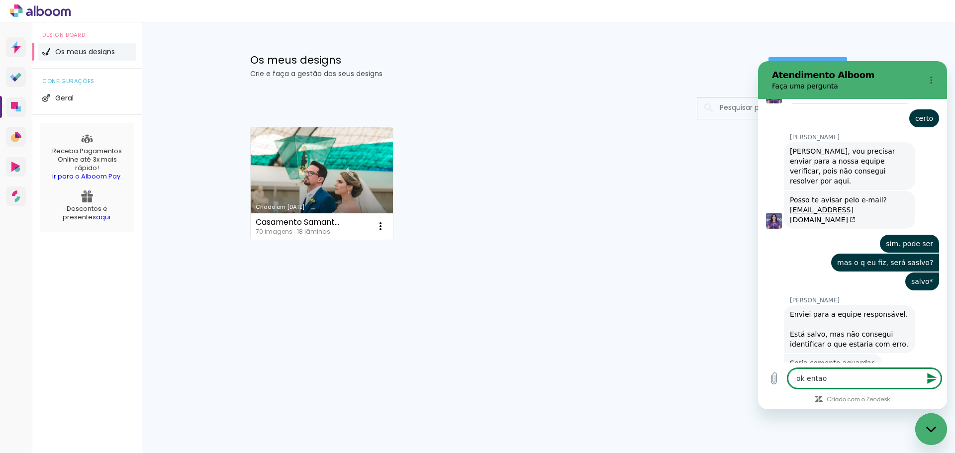
type textarea "x"
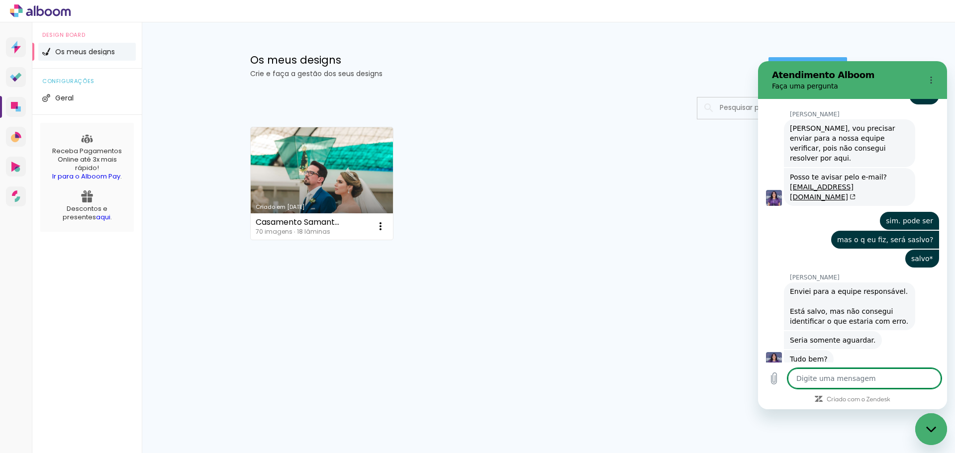
type textarea "x"
type textarea "o"
type textarea "x"
type textarea "ob"
type textarea "x"
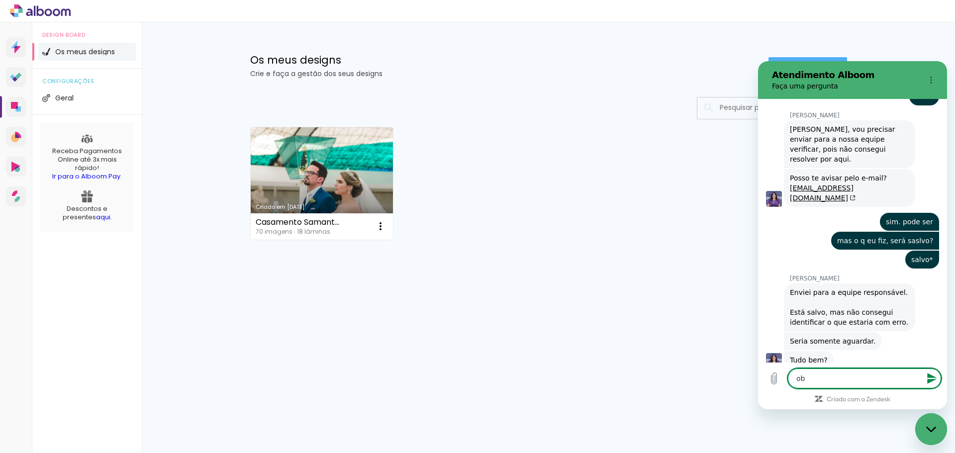
scroll to position [1003, 0]
type textarea "obr"
type textarea "x"
type textarea "obri"
type textarea "x"
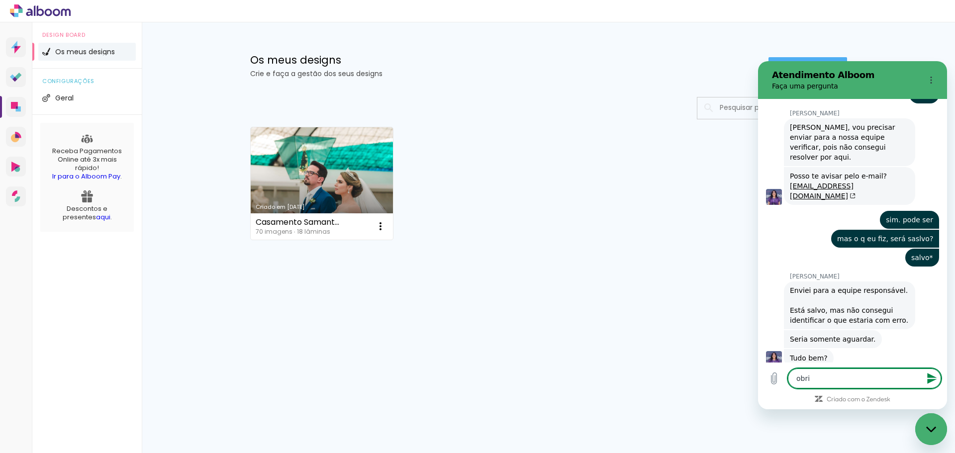
type textarea "obrig"
type textarea "x"
type textarea "obriga"
type textarea "x"
type textarea "obrigad"
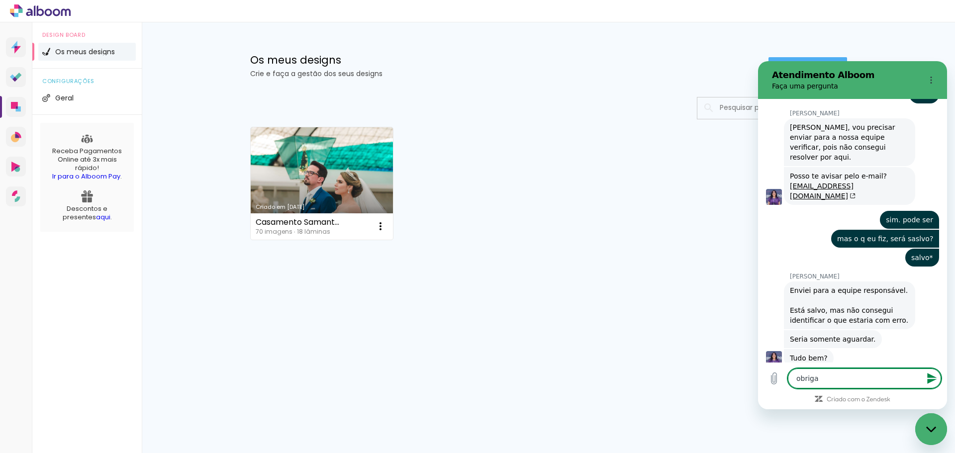
type textarea "x"
type textarea "obrigada"
type textarea "x"
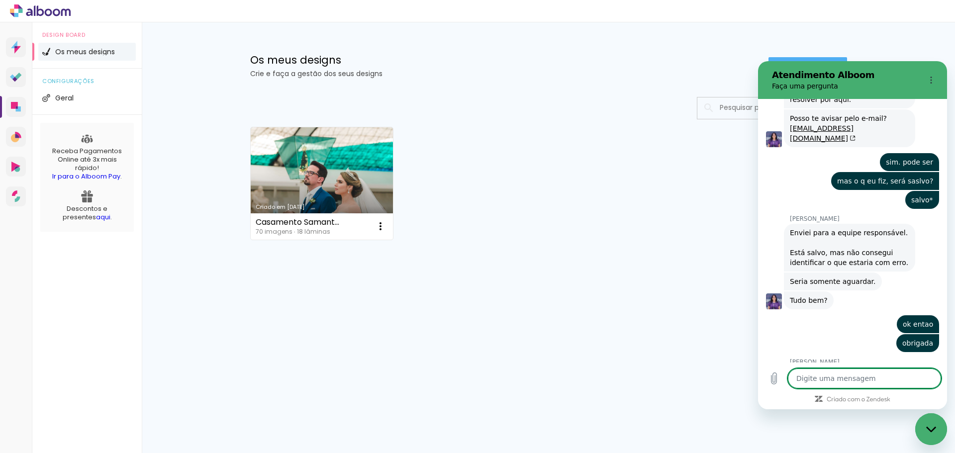
scroll to position [1060, 0]
type textarea "x"
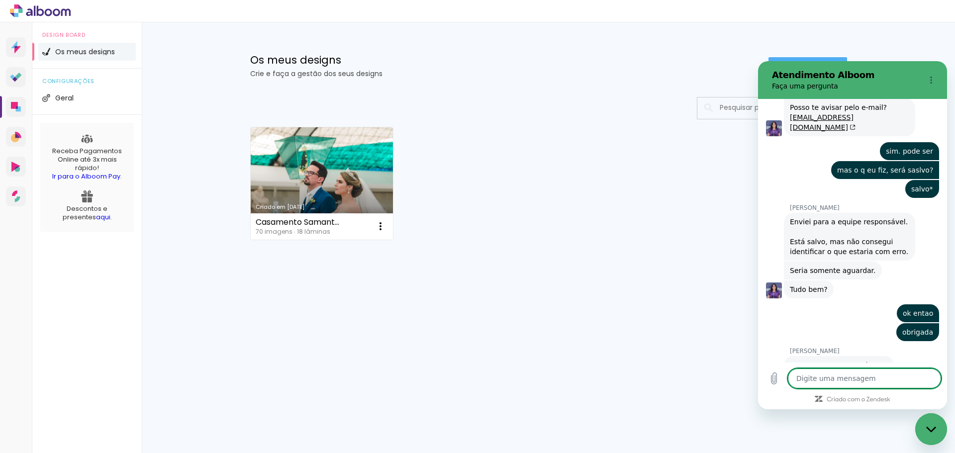
scroll to position [1074, 0]
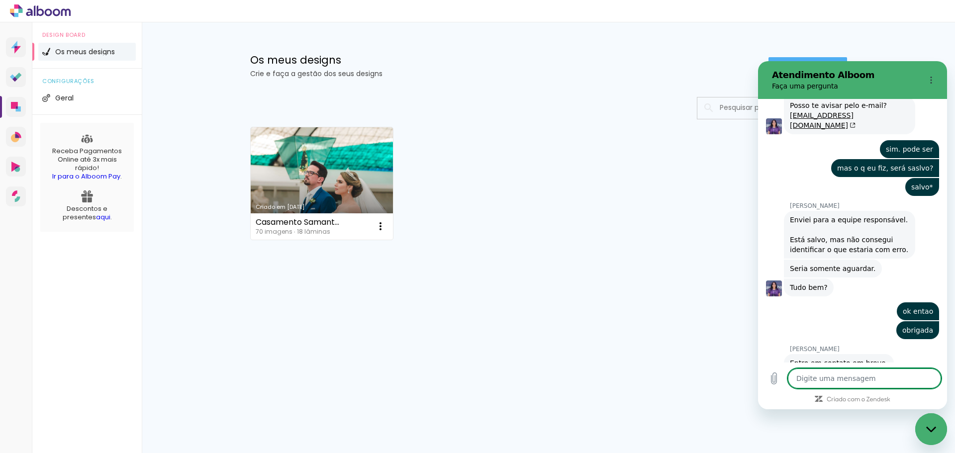
click at [673, 170] on div "Criado em 11/09/25 Casamento Samanta e Matheus 70 imagens ∙ 18 lâminas Abrir Fa…" at bounding box center [549, 182] width 606 height 121
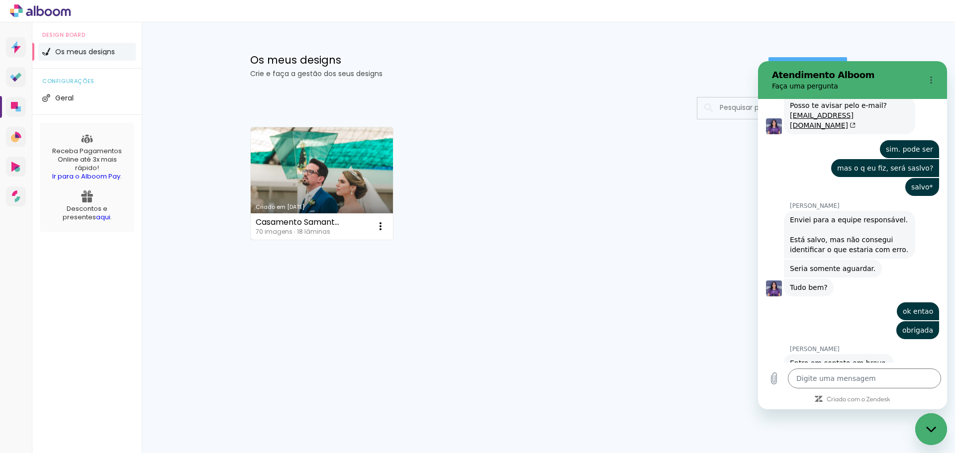
click at [348, 180] on link "Criado em [DATE]" at bounding box center [322, 183] width 143 height 112
click at [0, 0] on neon-animated-pages "Confirmar Cancelar" at bounding box center [0, 0] width 0 height 0
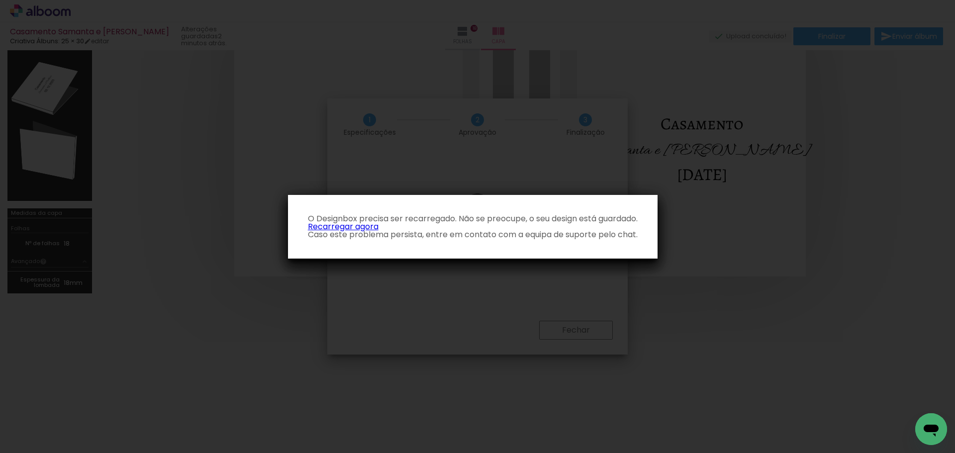
scroll to position [1074, 0]
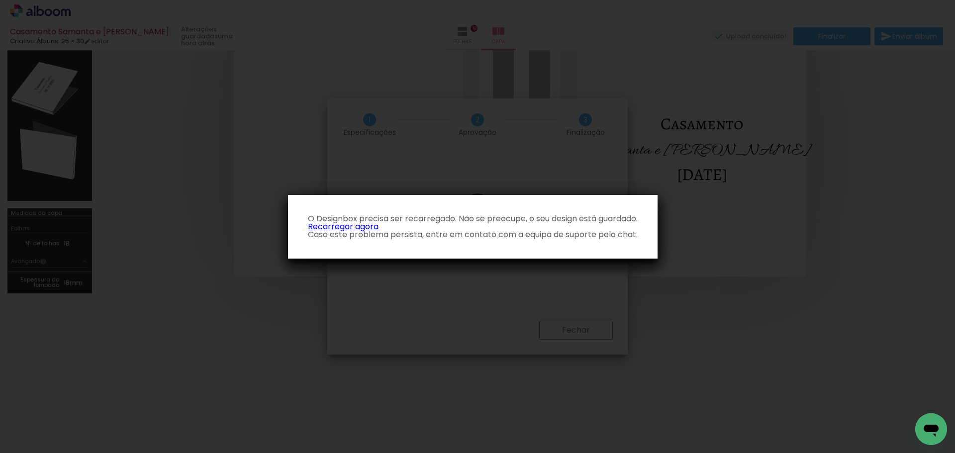
scroll to position [1074, 0]
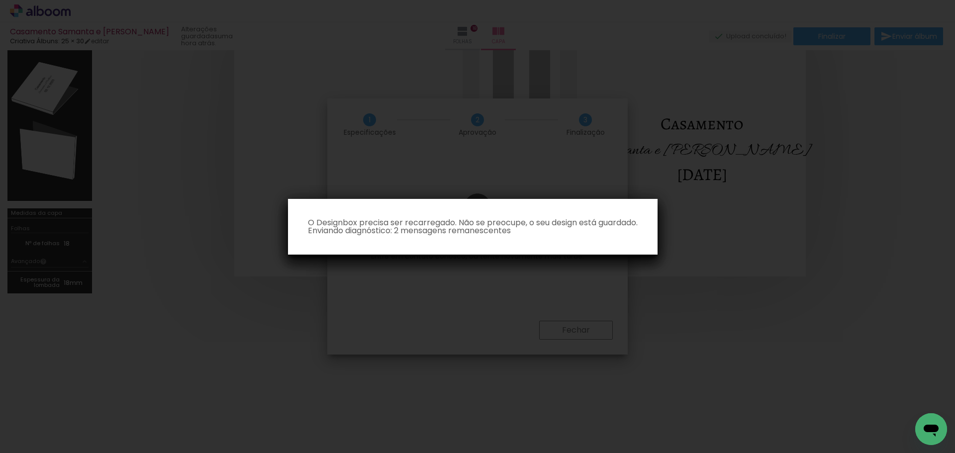
scroll to position [1074, 0]
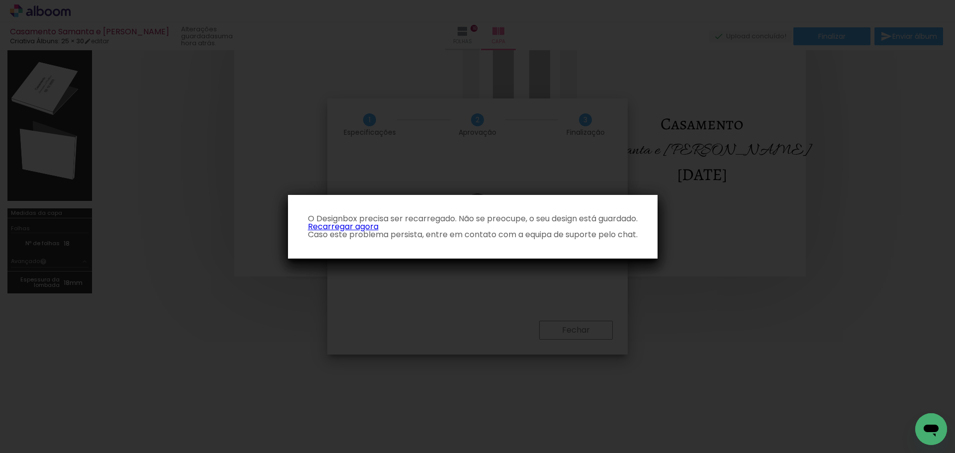
scroll to position [1074, 0]
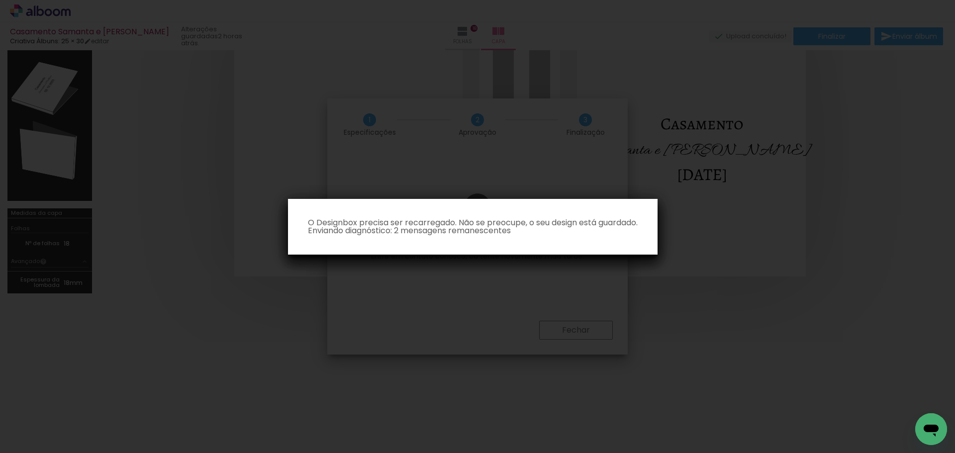
scroll to position [1074, 0]
